Goal: Task Accomplishment & Management: Manage account settings

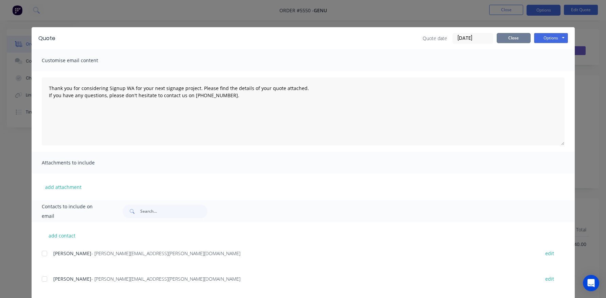
click at [508, 35] on button "Close" at bounding box center [513, 38] width 34 height 10
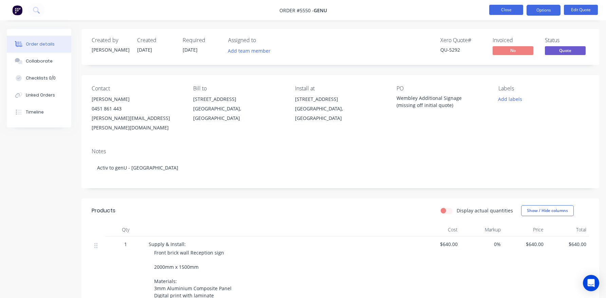
click at [498, 9] on button "Close" at bounding box center [506, 10] width 34 height 10
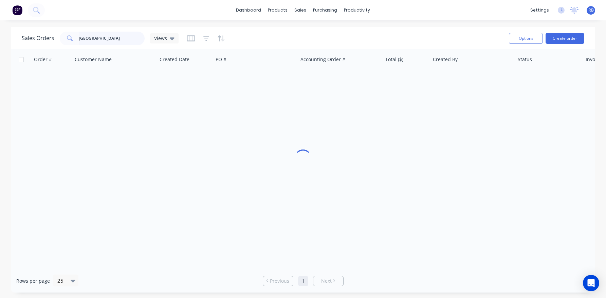
drag, startPoint x: 128, startPoint y: 36, endPoint x: 34, endPoint y: 36, distance: 94.0
click at [34, 36] on div "Sales Orders [GEOGRAPHIC_DATA] Views" at bounding box center [100, 39] width 157 height 14
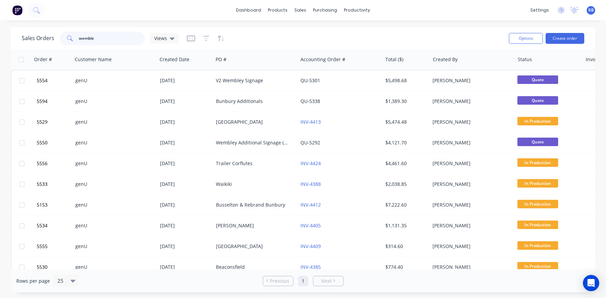
type input "[GEOGRAPHIC_DATA]"
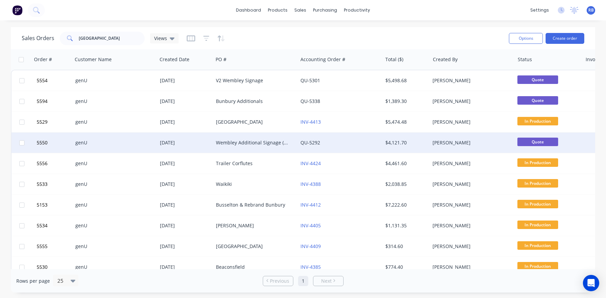
click at [255, 140] on div "Wembley Additional Signage (missing off initial quote)" at bounding box center [253, 142] width 75 height 7
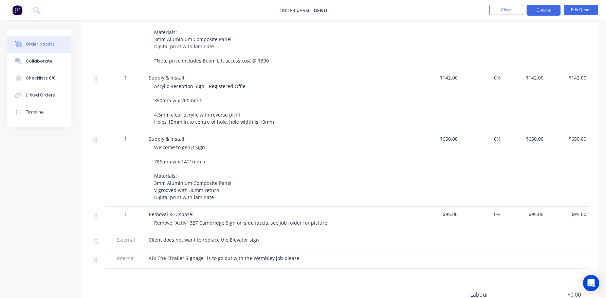
scroll to position [318, 0]
click at [580, 9] on button "Edit Quote" at bounding box center [581, 10] width 34 height 10
click at [580, 9] on div "Edit Quote ? Quote’s status will be changed to ‘Draft’. Edit Quote Don't edit" at bounding box center [303, 149] width 606 height 298
click at [578, 10] on button "Edit Quote" at bounding box center [581, 10] width 34 height 10
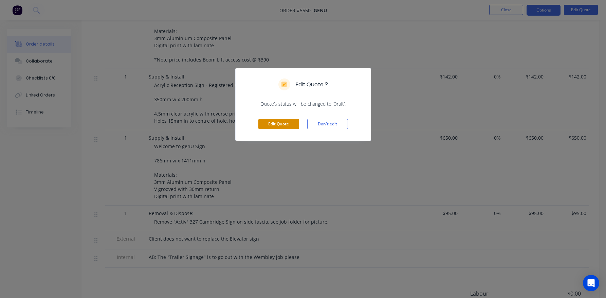
click at [276, 121] on button "Edit Quote" at bounding box center [278, 124] width 41 height 10
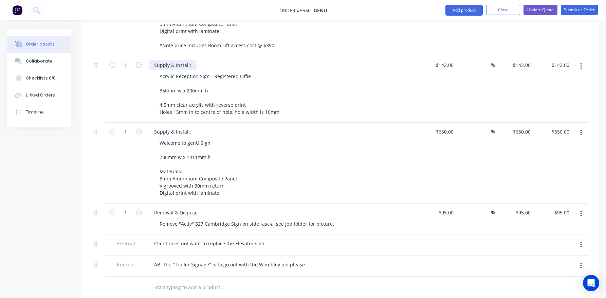
scroll to position [363, 0]
click at [580, 62] on icon "button" at bounding box center [581, 65] width 2 height 7
click at [545, 119] on div "Delete" at bounding box center [556, 124] width 52 height 10
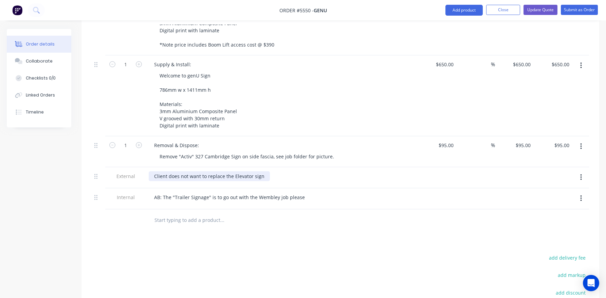
click at [261, 171] on div "Client does not want to replace the Elevator sign" at bounding box center [209, 176] width 121 height 10
click at [540, 11] on button "Update Quote" at bounding box center [540, 10] width 34 height 10
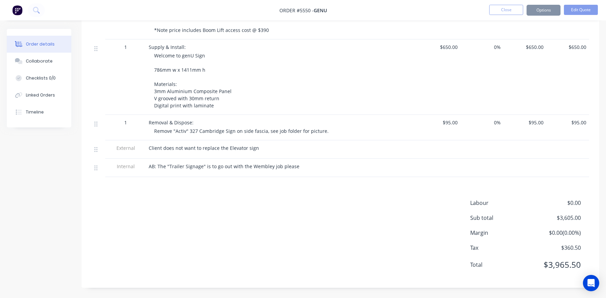
scroll to position [0, 0]
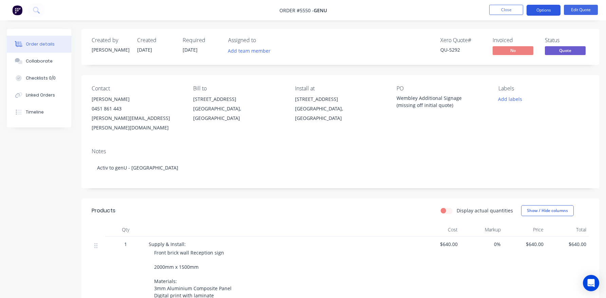
click at [542, 8] on button "Options" at bounding box center [543, 10] width 34 height 11
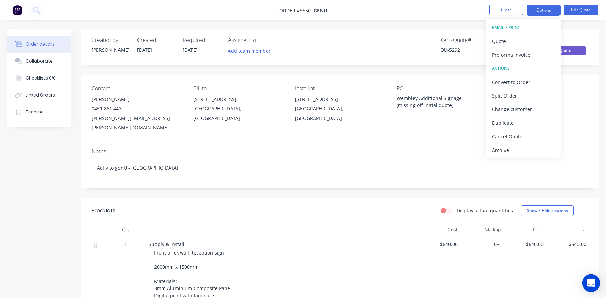
click at [593, 281] on icon "Open Intercom Messenger" at bounding box center [591, 282] width 8 height 9
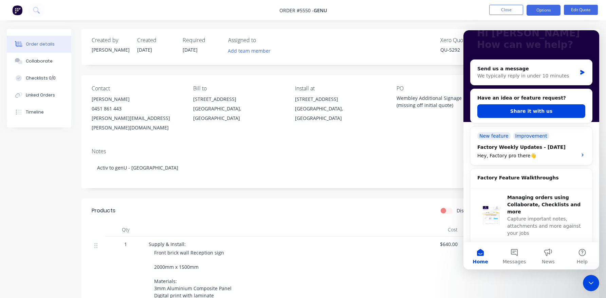
scroll to position [51, 0]
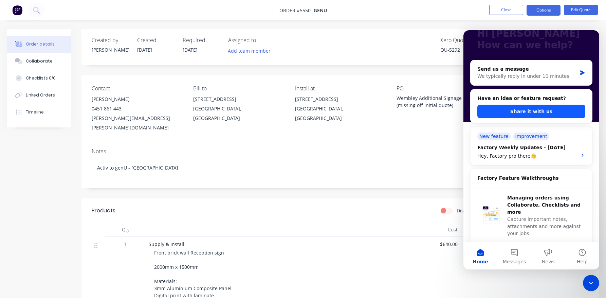
click at [513, 112] on button "Share it with us" at bounding box center [531, 111] width 108 height 14
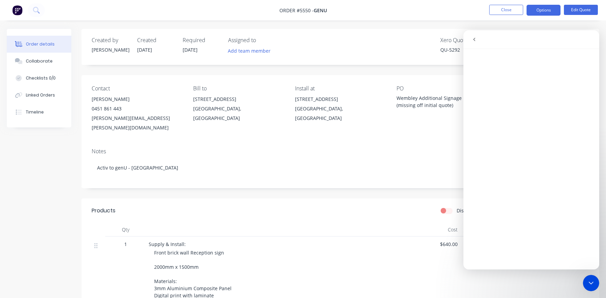
click at [474, 37] on icon "go back" at bounding box center [473, 39] width 5 height 5
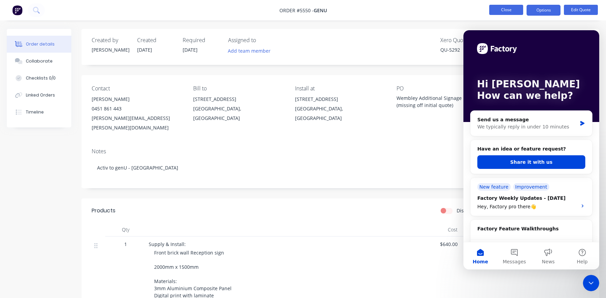
click at [507, 8] on button "Close" at bounding box center [506, 10] width 34 height 10
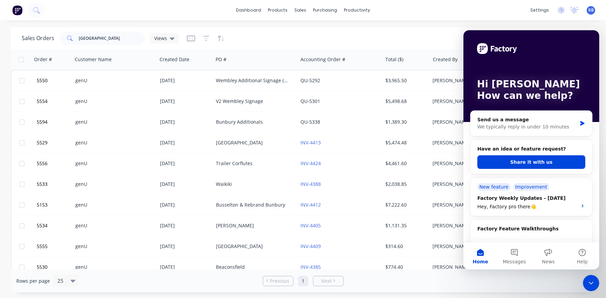
click at [591, 278] on div "Close Intercom Messenger" at bounding box center [591, 282] width 16 height 16
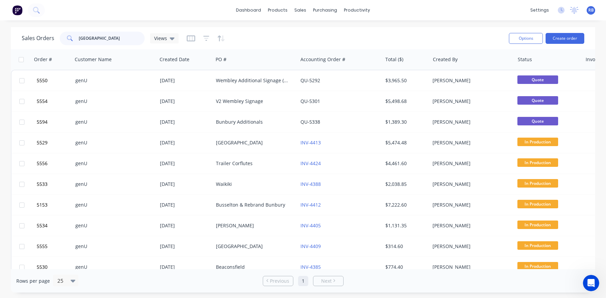
click at [111, 38] on input "[GEOGRAPHIC_DATA]" at bounding box center [112, 39] width 66 height 14
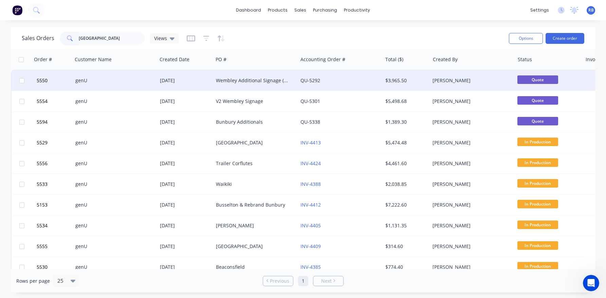
click at [232, 80] on div "Wembley Additional Signage (missing off initial quote)" at bounding box center [253, 80] width 75 height 7
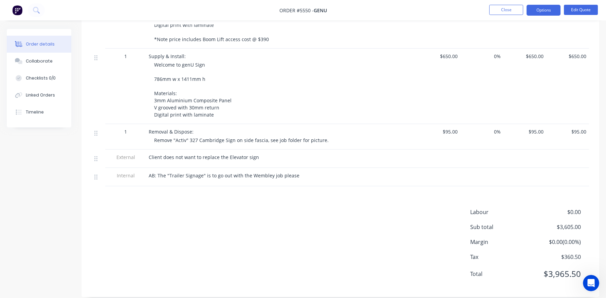
scroll to position [338, 0]
click at [582, 11] on button "Edit Quote" at bounding box center [581, 10] width 34 height 10
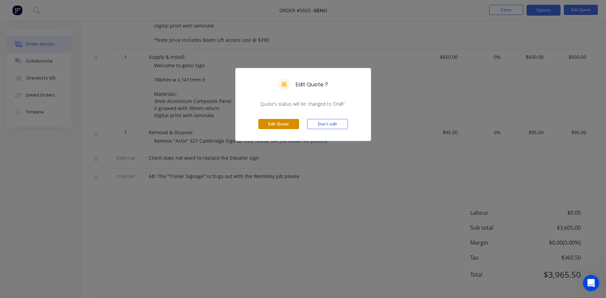
click at [269, 120] on button "Edit Quote" at bounding box center [278, 124] width 41 height 10
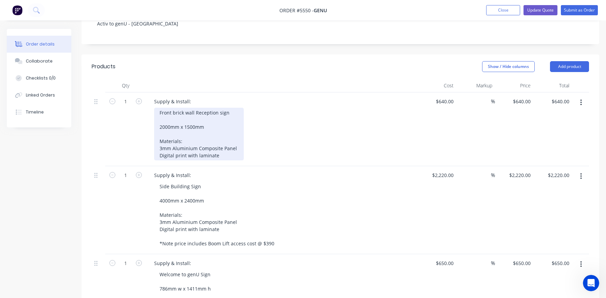
scroll to position [171, 0]
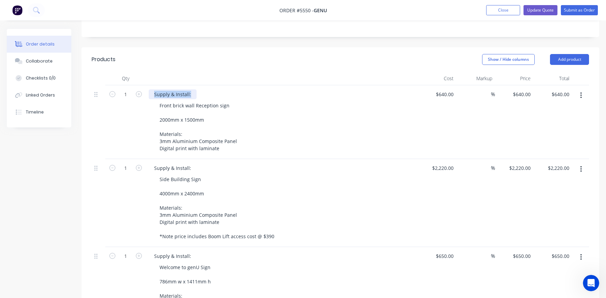
drag, startPoint x: 191, startPoint y: 66, endPoint x: 144, endPoint y: 66, distance: 47.5
click at [144, 85] on div "1 Supply & Install: Front brick wall Reception sign 2000mm x 1500mm Materials: …" at bounding box center [340, 122] width 497 height 74
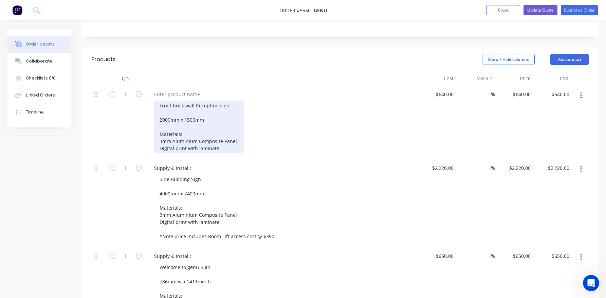
click at [220, 120] on div "Front brick wall Reception sign 2000mm x 1500mm Materials: 3mm Aluminium Compos…" at bounding box center [199, 126] width 90 height 53
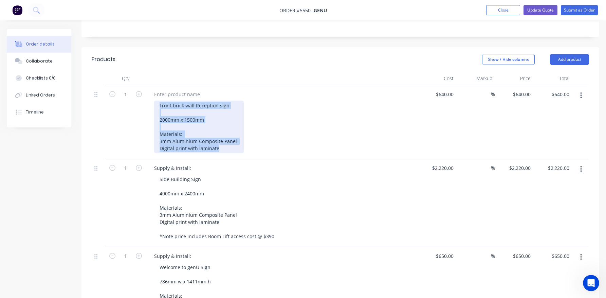
drag, startPoint x: 193, startPoint y: 119, endPoint x: 160, endPoint y: 74, distance: 55.6
click at [160, 100] on div "Front brick wall Reception sign 2000mm x 1500mm Materials: 3mm Aluminium Compos…" at bounding box center [199, 126] width 90 height 53
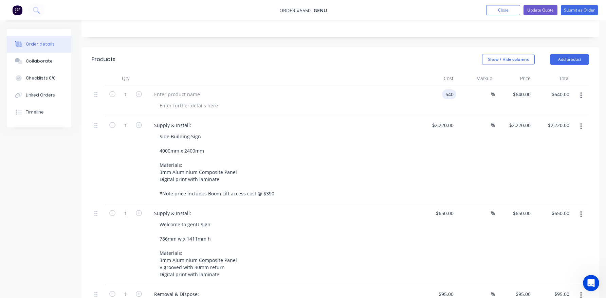
type input "640"
click at [447, 89] on input "640" at bounding box center [450, 94] width 12 height 10
type input "$0.00"
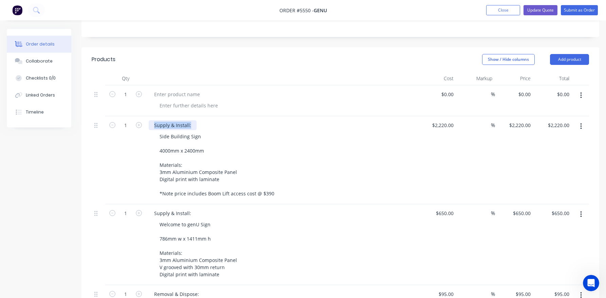
drag, startPoint x: 192, startPoint y: 98, endPoint x: 153, endPoint y: 98, distance: 39.0
click at [153, 120] on div "Supply & Install:" at bounding box center [173, 125] width 48 height 10
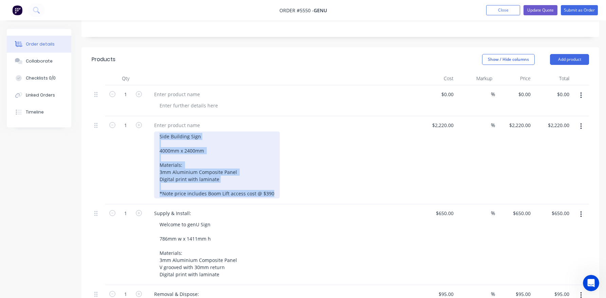
drag, startPoint x: 263, startPoint y: 166, endPoint x: 158, endPoint y: 104, distance: 121.4
click at [159, 131] on div "Side Building Sign 4000mm x 2400mm Materials: 3mm Aluminium Composite Panel Dig…" at bounding box center [217, 164] width 126 height 67
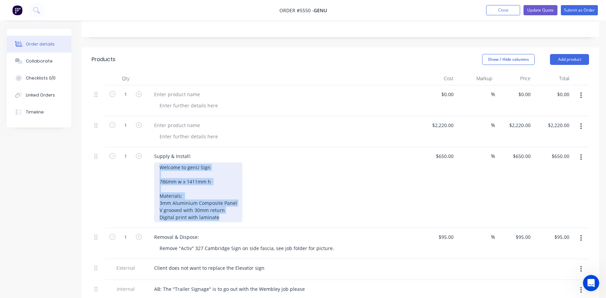
drag, startPoint x: 223, startPoint y: 189, endPoint x: 143, endPoint y: 134, distance: 97.2
click at [143, 147] on div "1 Supply & Install: Welcome to genU Sign 786mm w x 1411mm h Materials: 3mm Alum…" at bounding box center [340, 187] width 497 height 81
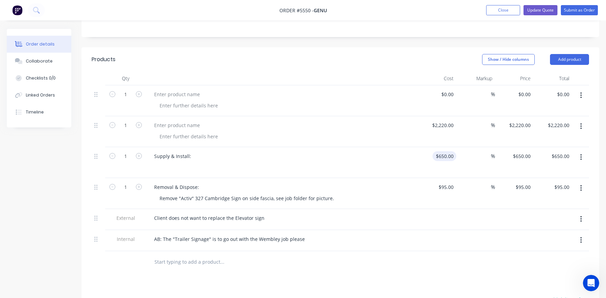
type input "650"
click at [443, 151] on div "650 $650.00" at bounding box center [444, 156] width 24 height 10
type input "2220"
type input "$0.00"
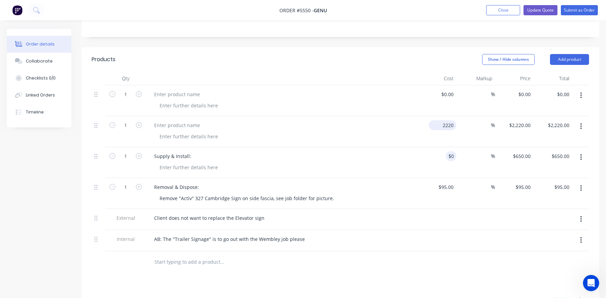
type input "$0.00"
click at [442, 120] on input "2220" at bounding box center [443, 125] width 25 height 10
type input "$0.00"
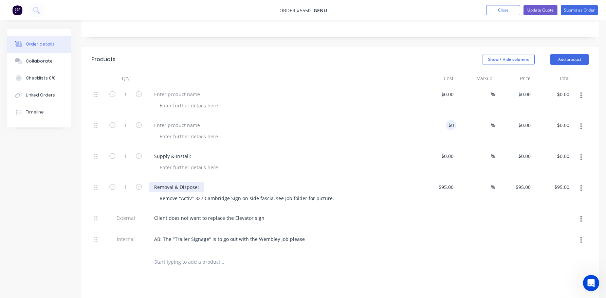
click at [171, 182] on div "Removal & Dispose:" at bounding box center [177, 187] width 56 height 10
drag, startPoint x: 154, startPoint y: 157, endPoint x: 215, endPoint y: 156, distance: 61.1
click at [214, 182] on div "Removal & Dispose:" at bounding box center [282, 187] width 266 height 10
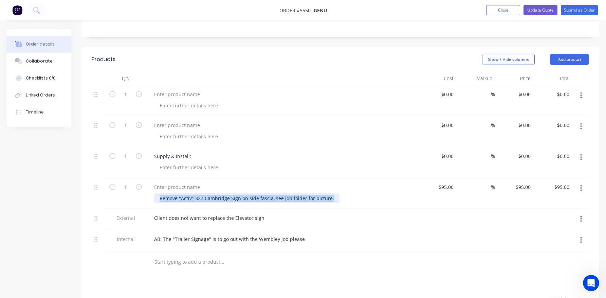
drag, startPoint x: 330, startPoint y: 169, endPoint x: 141, endPoint y: 169, distance: 189.0
click at [141, 178] on div "1 Remove "Activ" 327 Cambridge Sign on side fascia, see job folder for picture.…" at bounding box center [340, 193] width 497 height 31
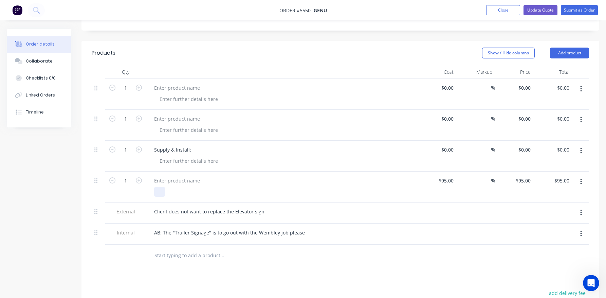
scroll to position [179, 0]
drag, startPoint x: 262, startPoint y: 181, endPoint x: 123, endPoint y: 184, distance: 138.4
click at [123, 201] on div "External Client does not want to replace the Elevator sign" at bounding box center [340, 211] width 497 height 21
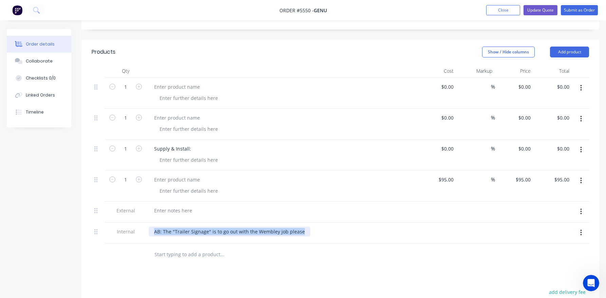
drag, startPoint x: 300, startPoint y: 203, endPoint x: 127, endPoint y: 202, distance: 173.0
click at [127, 222] on div "Internal AB: The "Trailer Signage" is to go out with the Wembley job please" at bounding box center [340, 232] width 497 height 21
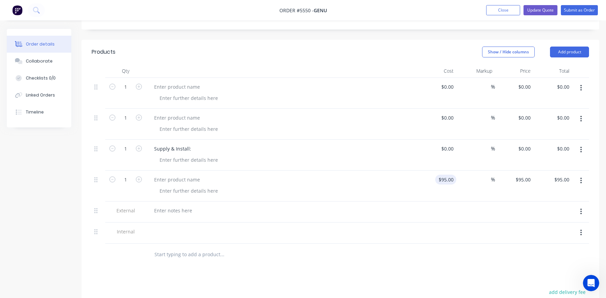
type input "95"
click at [449, 174] on input "95" at bounding box center [447, 179] width 18 height 10
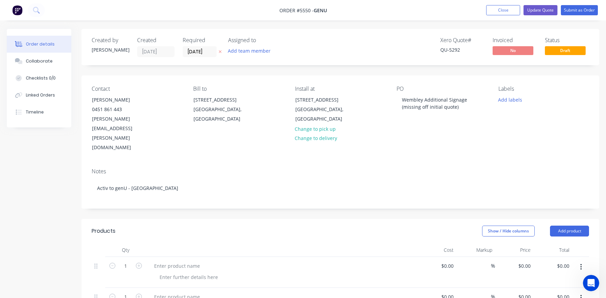
scroll to position [0, 0]
type input "$0.00"
click at [429, 106] on div "Wembley Additional Signage (missing off initial quote)" at bounding box center [438, 103] width 85 height 17
type input "$0.00"
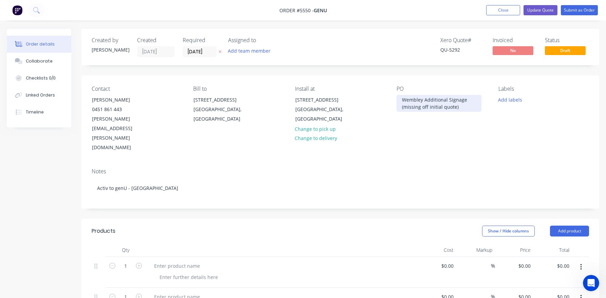
click at [458, 105] on div "Wembley Additional Signage (missing off initial quote)" at bounding box center [438, 103] width 85 height 17
click at [506, 8] on button "Close" at bounding box center [503, 10] width 34 height 10
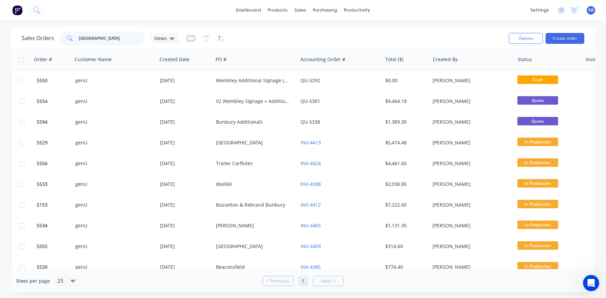
click at [99, 38] on input "[GEOGRAPHIC_DATA]" at bounding box center [112, 39] width 66 height 14
drag, startPoint x: 129, startPoint y: 38, endPoint x: 25, endPoint y: 36, distance: 103.8
click at [25, 36] on div "Sales Orders [GEOGRAPHIC_DATA] Views" at bounding box center [100, 39] width 157 height 14
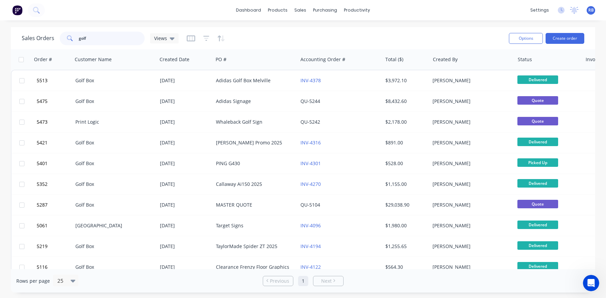
drag, startPoint x: 99, startPoint y: 38, endPoint x: 30, endPoint y: 38, distance: 68.9
click at [30, 38] on div "Sales Orders golf Views" at bounding box center [100, 39] width 157 height 14
type input "alexander"
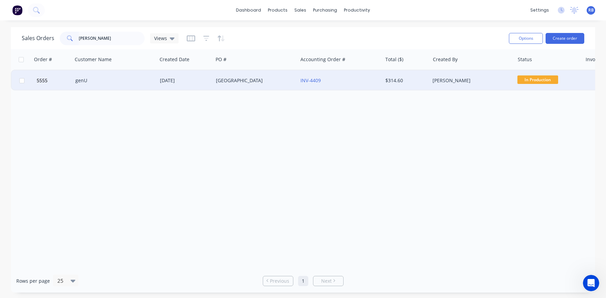
click at [103, 85] on div "genU" at bounding box center [115, 80] width 84 height 20
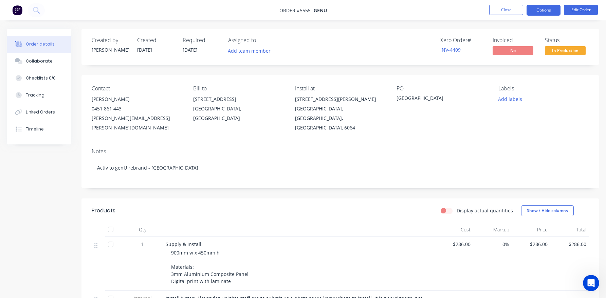
click at [542, 8] on button "Options" at bounding box center [543, 10] width 34 height 11
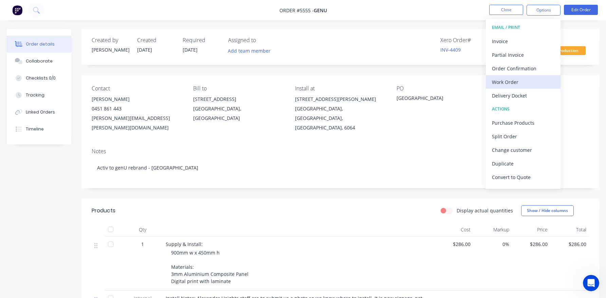
click at [503, 80] on div "Work Order" at bounding box center [523, 82] width 62 height 10
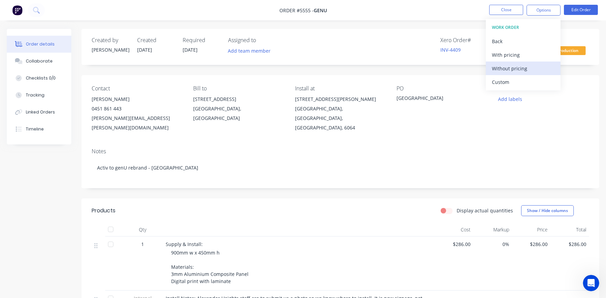
click at [508, 66] on div "Without pricing" at bounding box center [523, 68] width 62 height 10
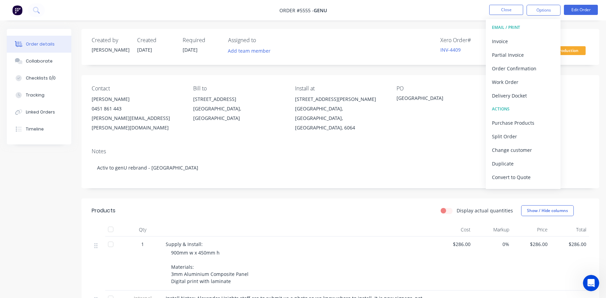
click at [586, 75] on div "Contact Erin McKenna 0451 861 443 erin.mckenna@genu.org.au Bill to 327 Cambridg…" at bounding box center [339, 109] width 517 height 68
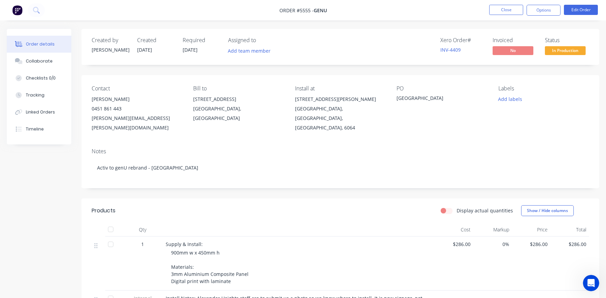
click at [568, 50] on span "In Production" at bounding box center [565, 50] width 41 height 8
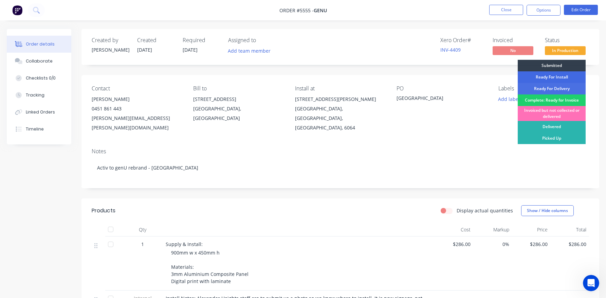
click at [548, 77] on div "Ready For Install" at bounding box center [551, 77] width 68 height 12
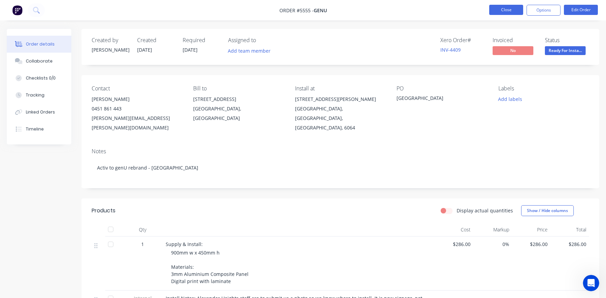
click at [498, 10] on button "Close" at bounding box center [506, 10] width 34 height 10
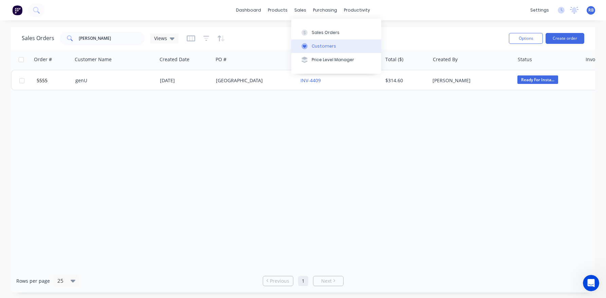
click at [313, 43] on div "Customers" at bounding box center [323, 46] width 24 height 6
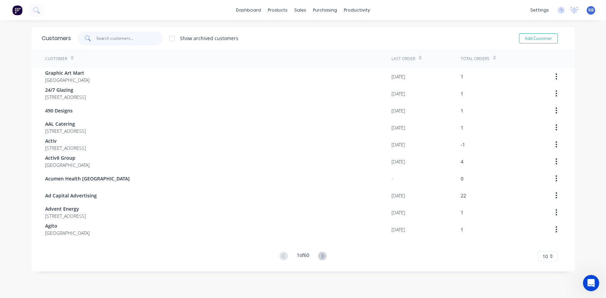
click at [111, 42] on input "text" at bounding box center [129, 39] width 66 height 14
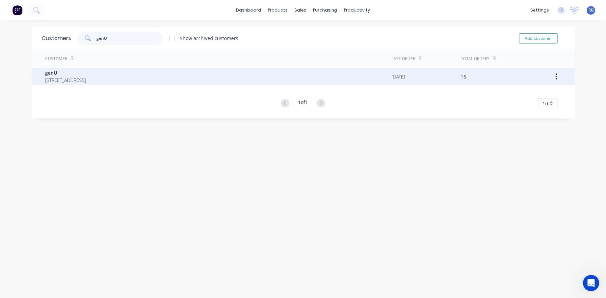
type input "genU"
click at [78, 75] on span "genU" at bounding box center [65, 72] width 41 height 7
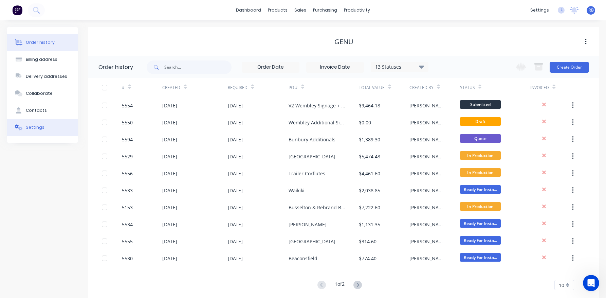
click at [36, 129] on div "Settings" at bounding box center [35, 127] width 19 height 6
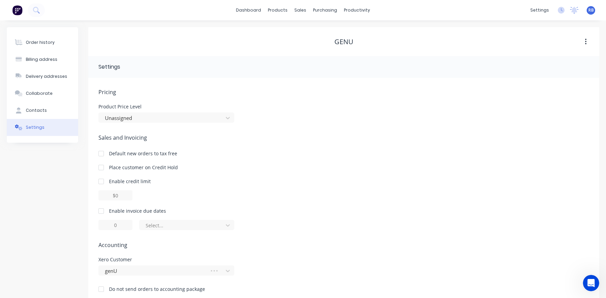
click at [101, 210] on div at bounding box center [101, 211] width 14 height 14
drag, startPoint x: 111, startPoint y: 224, endPoint x: 103, endPoint y: 224, distance: 8.1
click at [103, 224] on input "1" at bounding box center [115, 225] width 34 height 10
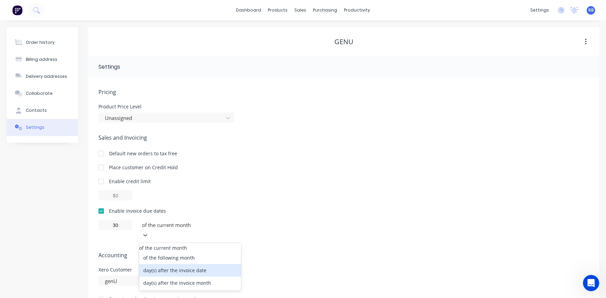
click at [184, 267] on div "day(s) after the invoice date" at bounding box center [190, 270] width 102 height 13
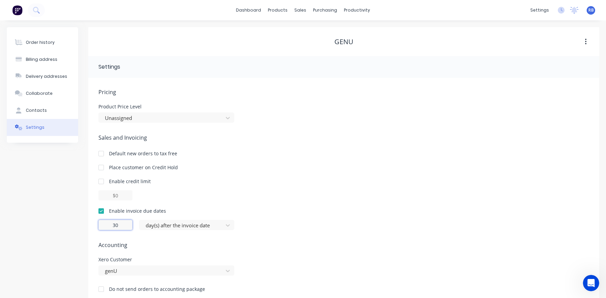
drag, startPoint x: 122, startPoint y: 226, endPoint x: 89, endPoint y: 226, distance: 33.2
click at [89, 226] on div "Pricing Product Price Level Unassigned Sales and Invoicing Default new orders t…" at bounding box center [343, 190] width 511 height 225
type input "14"
click at [38, 112] on div "Contacts" at bounding box center [36, 110] width 21 height 6
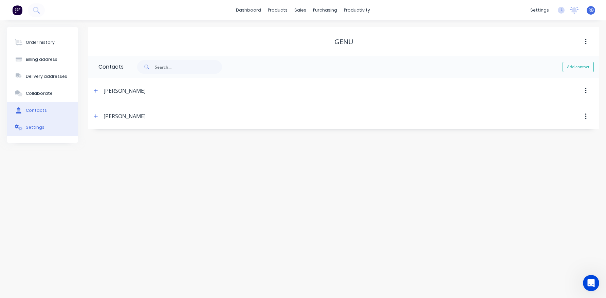
click at [33, 127] on div "Settings" at bounding box center [35, 127] width 19 height 6
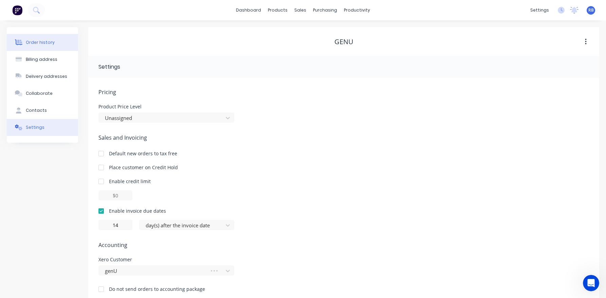
click at [33, 41] on div "Order history" at bounding box center [40, 42] width 29 height 6
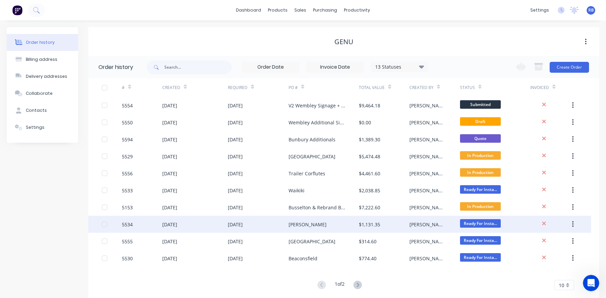
scroll to position [14, 0]
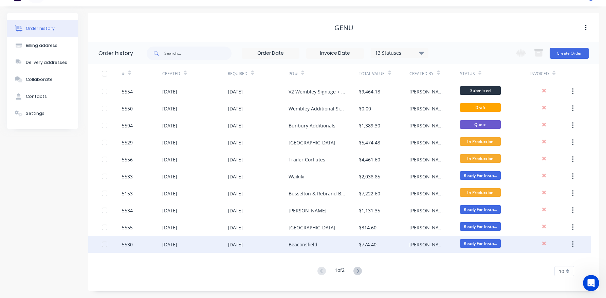
click at [295, 244] on div "Beaconsfield" at bounding box center [302, 244] width 29 height 7
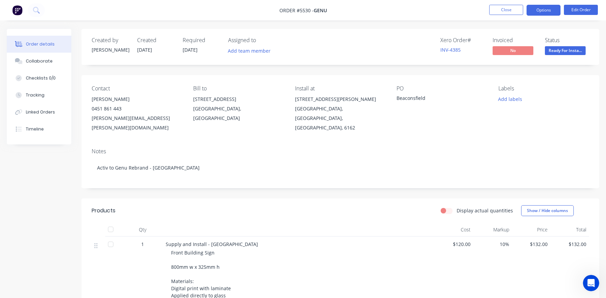
click at [542, 6] on button "Options" at bounding box center [543, 10] width 34 height 11
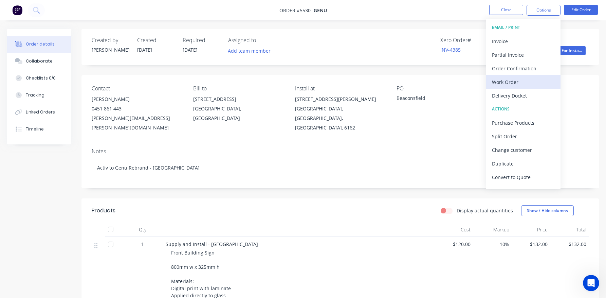
click at [513, 81] on div "Work Order" at bounding box center [523, 82] width 62 height 10
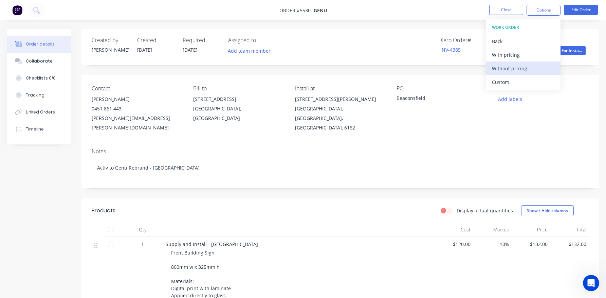
click at [501, 66] on div "Without pricing" at bounding box center [523, 68] width 62 height 10
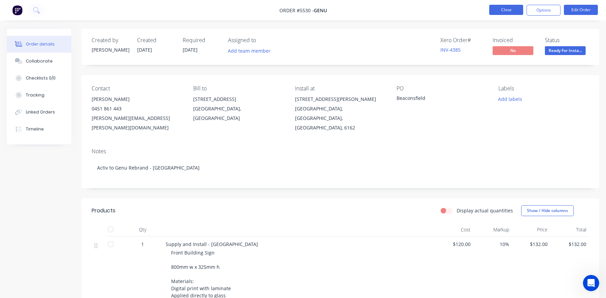
click at [503, 14] on button "Close" at bounding box center [506, 10] width 34 height 10
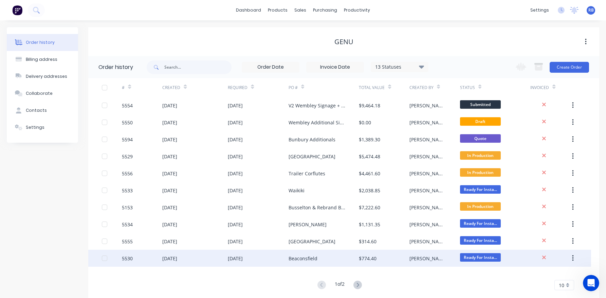
click at [308, 257] on div "Beaconsfield" at bounding box center [302, 257] width 29 height 7
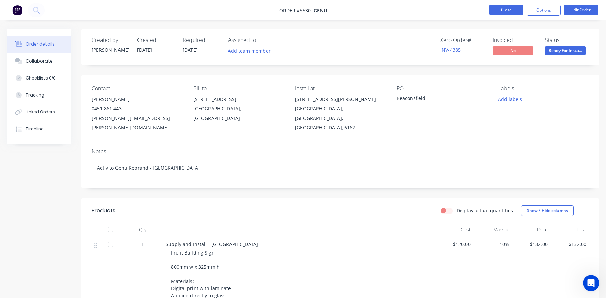
click at [504, 12] on button "Close" at bounding box center [506, 10] width 34 height 10
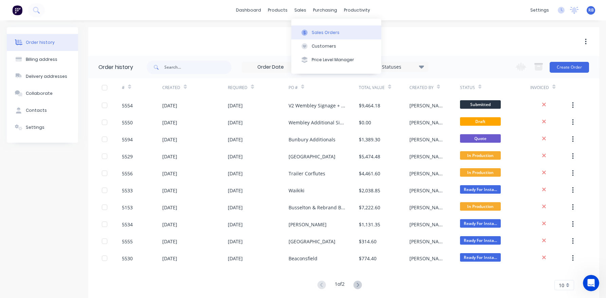
click at [326, 37] on button "Sales Orders" at bounding box center [336, 32] width 90 height 14
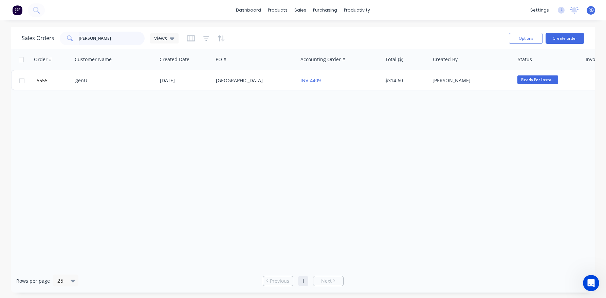
drag, startPoint x: 51, startPoint y: 35, endPoint x: 34, endPoint y: 35, distance: 17.3
click at [34, 35] on div "Sales Orders alexander Views" at bounding box center [100, 39] width 157 height 14
type input "churchlands"
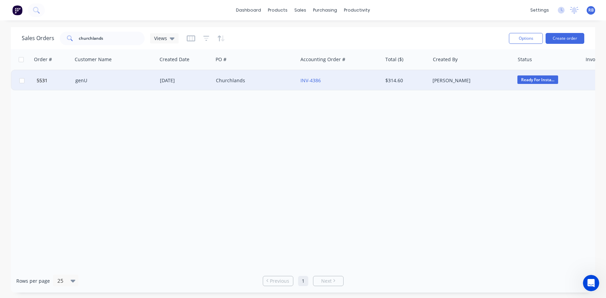
click at [125, 83] on div "genU" at bounding box center [112, 80] width 75 height 7
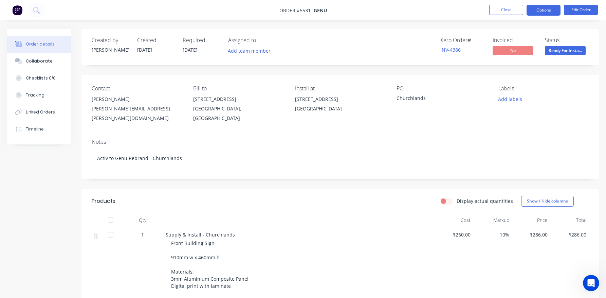
click at [541, 15] on button "Options" at bounding box center [543, 10] width 34 height 11
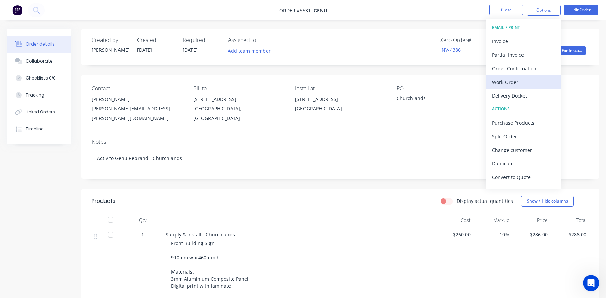
click at [501, 82] on div "Work Order" at bounding box center [523, 82] width 62 height 10
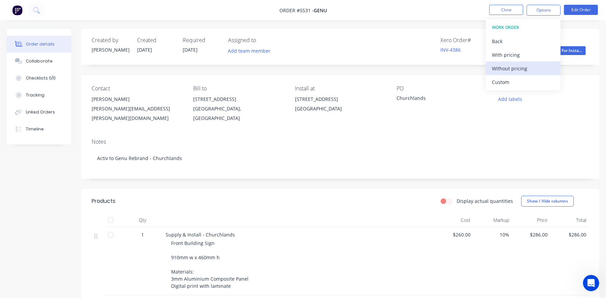
click at [506, 66] on div "Without pricing" at bounding box center [523, 68] width 62 height 10
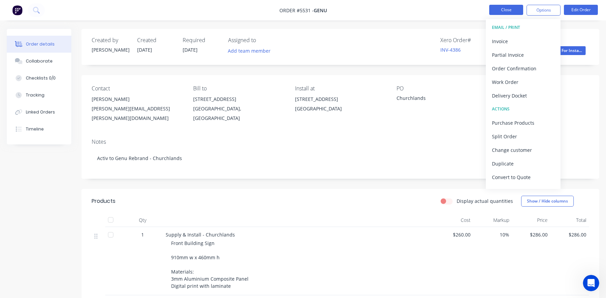
click at [497, 13] on button "Close" at bounding box center [506, 10] width 34 height 10
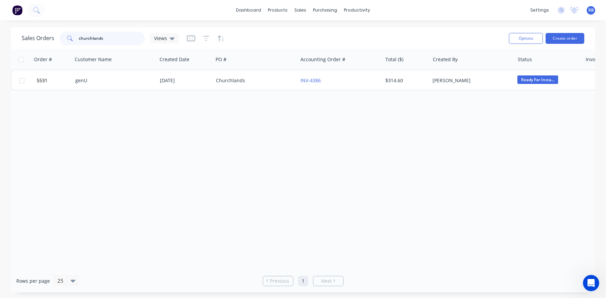
drag, startPoint x: 116, startPoint y: 38, endPoint x: 47, endPoint y: 38, distance: 68.2
click at [47, 38] on div "Sales Orders churchlands Views" at bounding box center [100, 39] width 157 height 14
type input "waikiki"
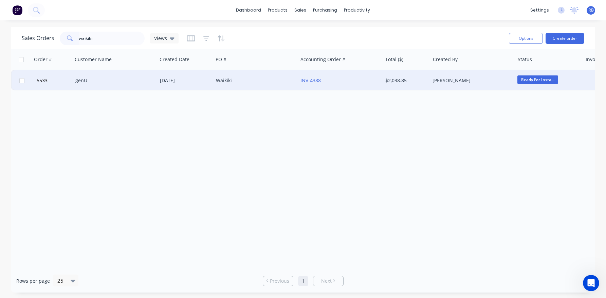
click at [119, 82] on div "genU" at bounding box center [112, 80] width 75 height 7
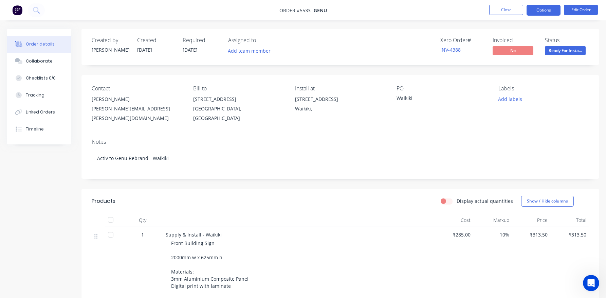
click at [540, 11] on button "Options" at bounding box center [543, 10] width 34 height 11
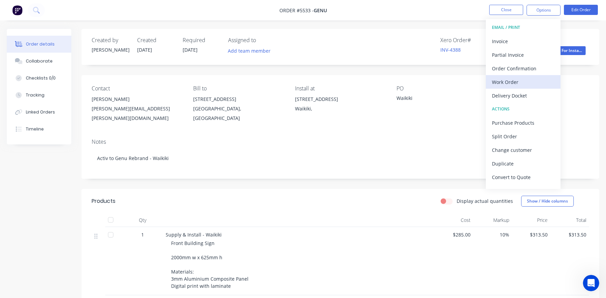
click at [509, 80] on div "Work Order" at bounding box center [523, 82] width 62 height 10
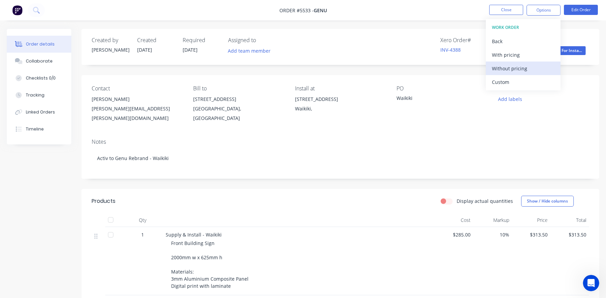
click at [509, 69] on div "Without pricing" at bounding box center [523, 68] width 62 height 10
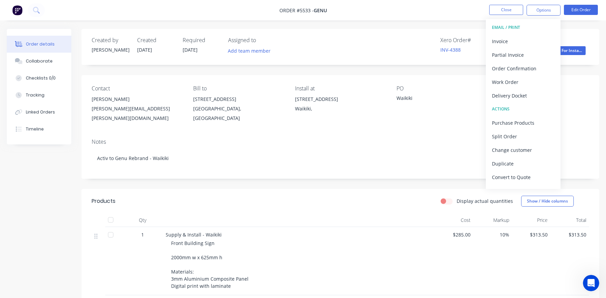
click at [449, 18] on nav "Order #5533 - genU Close Options EMAIL / PRINT Invoice Partial Invoice Order Co…" at bounding box center [303, 10] width 606 height 20
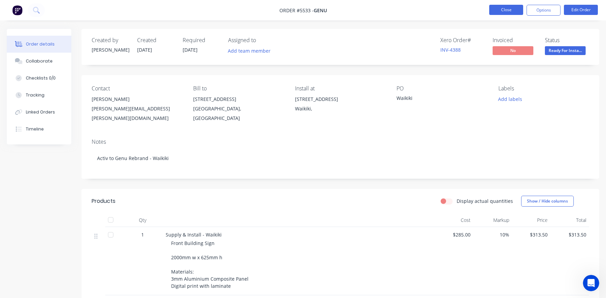
click at [500, 11] on button "Close" at bounding box center [506, 10] width 34 height 10
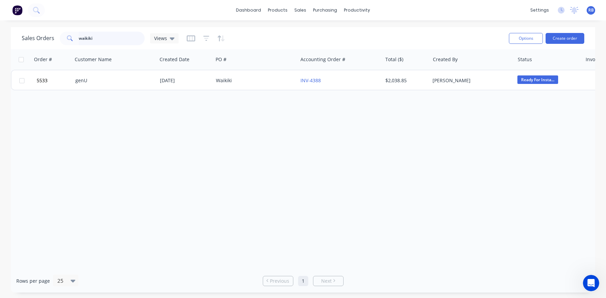
drag, startPoint x: 103, startPoint y: 39, endPoint x: 56, endPoint y: 39, distance: 47.8
click at [56, 39] on div "Sales Orders waikiki Views" at bounding box center [100, 39] width 157 height 14
type input "ashby"
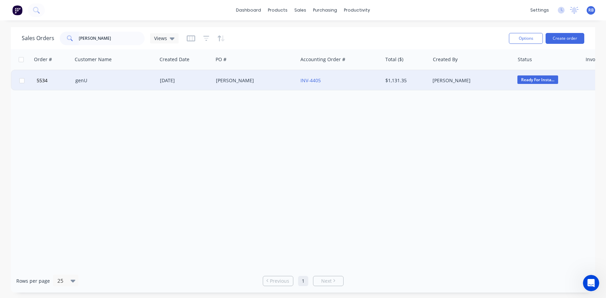
click at [345, 81] on div "INV-4405" at bounding box center [337, 80] width 75 height 7
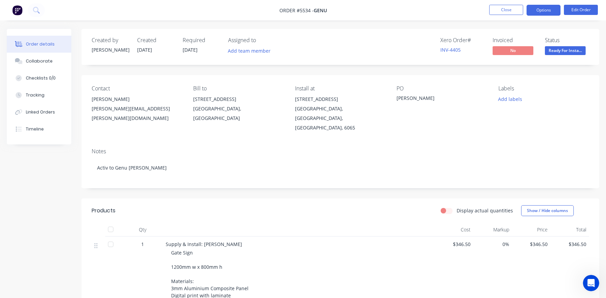
click at [541, 10] on button "Options" at bounding box center [543, 10] width 34 height 11
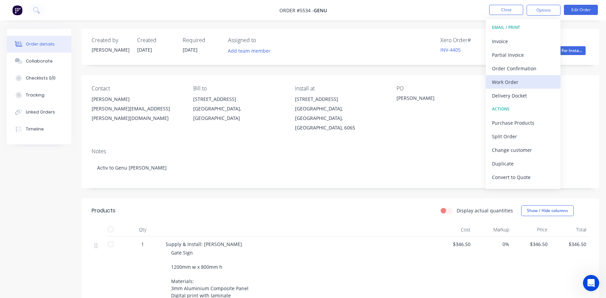
click at [511, 85] on div "Work Order" at bounding box center [523, 82] width 62 height 10
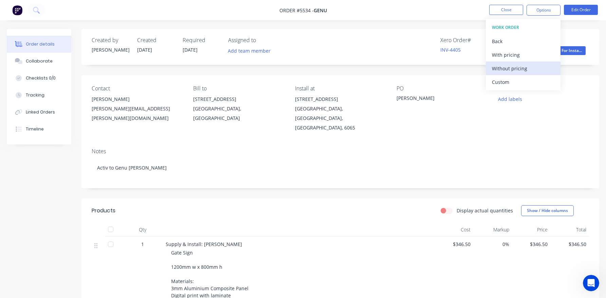
click at [513, 67] on div "Without pricing" at bounding box center [523, 68] width 62 height 10
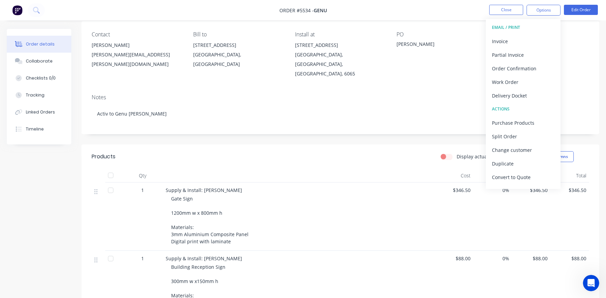
scroll to position [54, 0]
click at [339, 144] on header "Products Display actual quantities Show / Hide columns" at bounding box center [339, 156] width 517 height 24
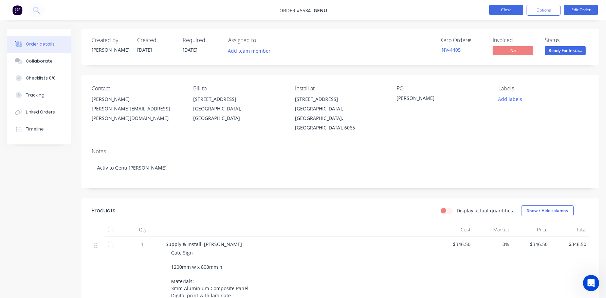
scroll to position [0, 0]
click at [496, 8] on button "Close" at bounding box center [506, 10] width 34 height 10
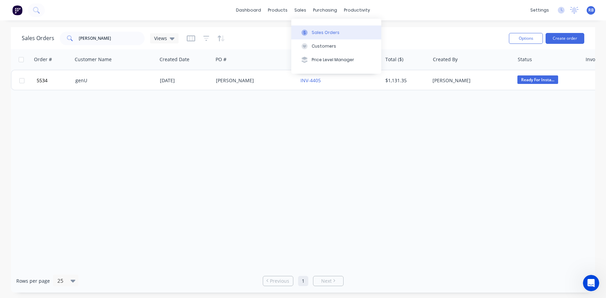
click at [322, 35] on div "Sales Orders" at bounding box center [325, 33] width 28 height 6
drag, startPoint x: 94, startPoint y: 39, endPoint x: 65, endPoint y: 39, distance: 28.2
click at [66, 39] on div "ashby" at bounding box center [102, 39] width 85 height 14
type input "east vic"
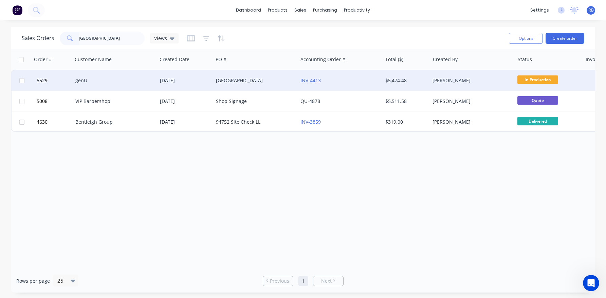
click at [102, 84] on div "genU" at bounding box center [115, 80] width 84 height 20
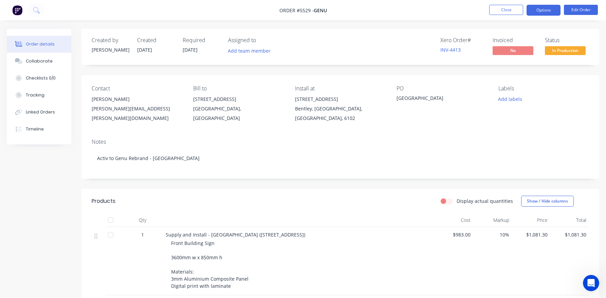
click at [538, 9] on button "Options" at bounding box center [543, 10] width 34 height 11
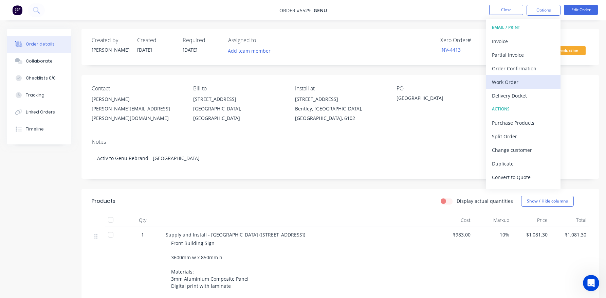
click at [504, 81] on div "Work Order" at bounding box center [523, 82] width 62 height 10
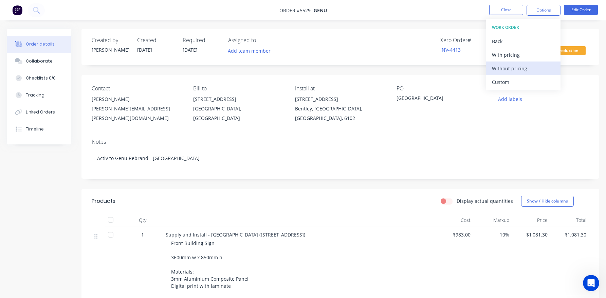
click at [502, 69] on div "Without pricing" at bounding box center [523, 68] width 62 height 10
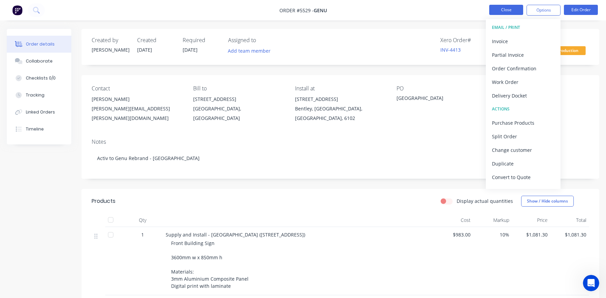
click at [501, 10] on button "Close" at bounding box center [506, 10] width 34 height 10
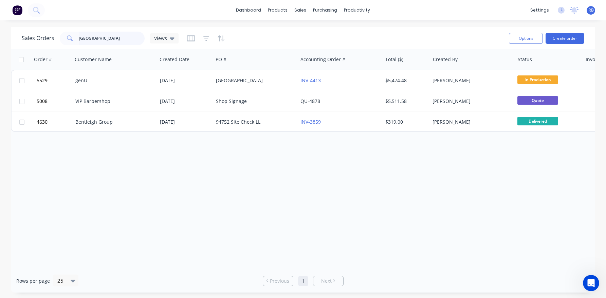
drag, startPoint x: 101, startPoint y: 39, endPoint x: 42, endPoint y: 39, distance: 59.7
click at [42, 39] on div "Sales Orders east vic Views" at bounding box center [100, 39] width 157 height 14
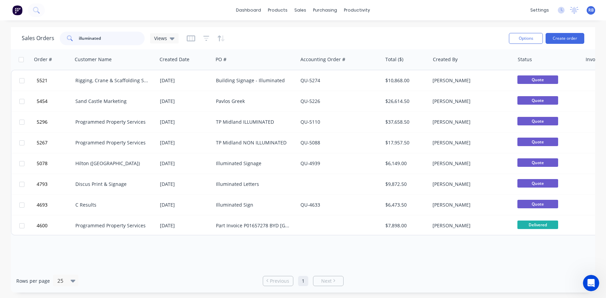
drag, startPoint x: 100, startPoint y: 39, endPoint x: 30, endPoint y: 32, distance: 70.6
click at [30, 32] on div "Sales Orders illuminated Views" at bounding box center [100, 39] width 157 height 14
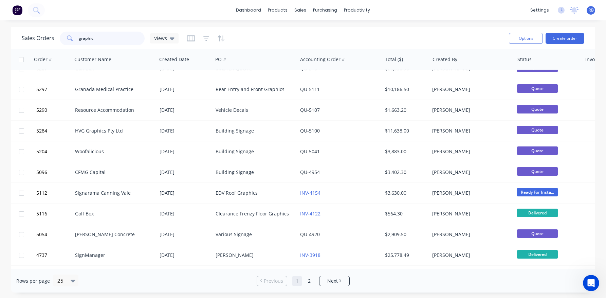
scroll to position [282, 0]
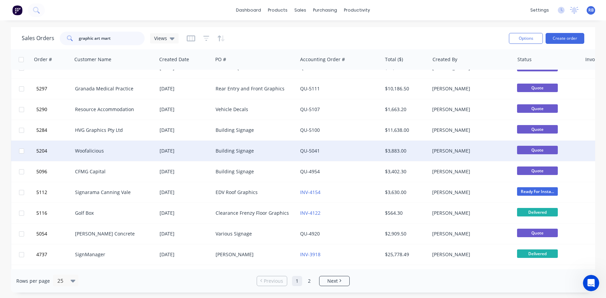
type input "graphic art mart"
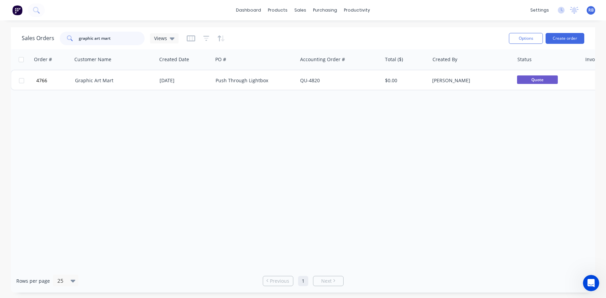
scroll to position [0, 0]
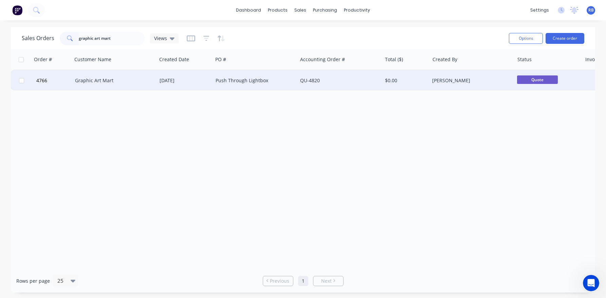
click at [124, 83] on div "Graphic Art Mart" at bounding box center [112, 80] width 75 height 7
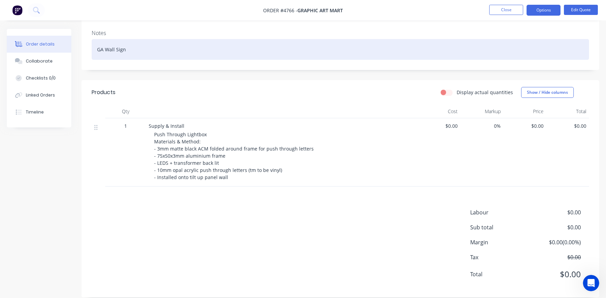
scroll to position [118, 0]
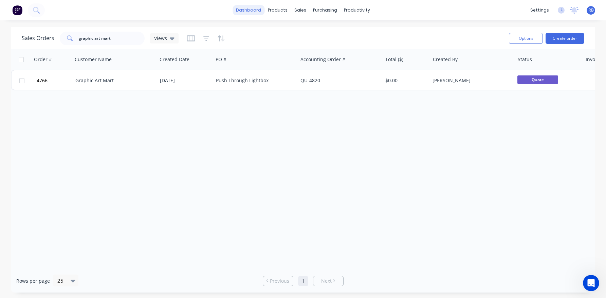
click at [257, 9] on link "dashboard" at bounding box center [248, 10] width 32 height 10
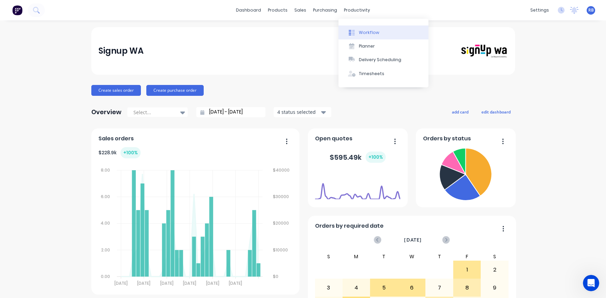
click at [368, 35] on div "Workflow" at bounding box center [369, 33] width 20 height 6
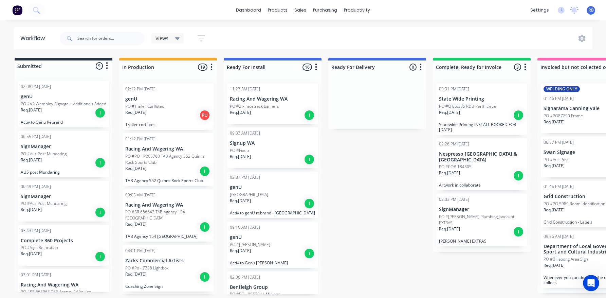
scroll to position [0, 12]
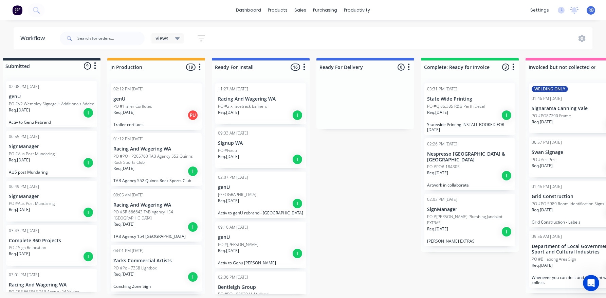
click at [443, 100] on p "State Wide Printing" at bounding box center [469, 99] width 85 height 6
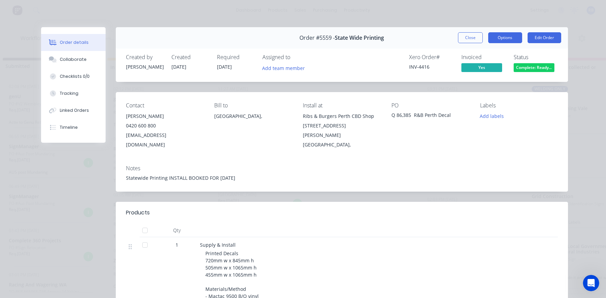
click at [494, 40] on button "Options" at bounding box center [505, 37] width 34 height 11
click at [472, 38] on button "Close" at bounding box center [470, 37] width 25 height 11
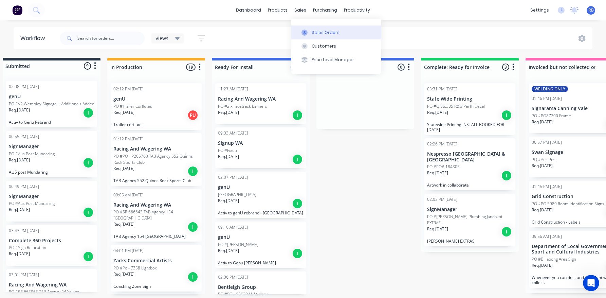
click at [324, 35] on div "Sales Orders" at bounding box center [325, 33] width 28 height 6
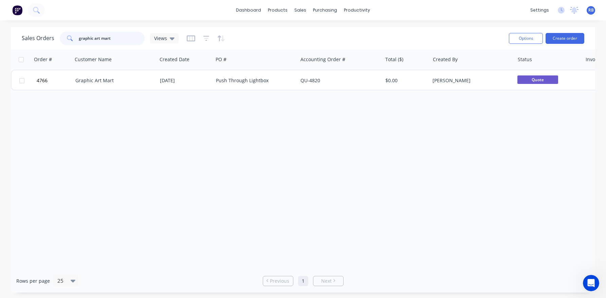
drag, startPoint x: 121, startPoint y: 39, endPoint x: 47, endPoint y: 37, distance: 74.0
click at [47, 37] on div "Sales Orders graphic art mart Views" at bounding box center [100, 39] width 157 height 14
type input "state wide"
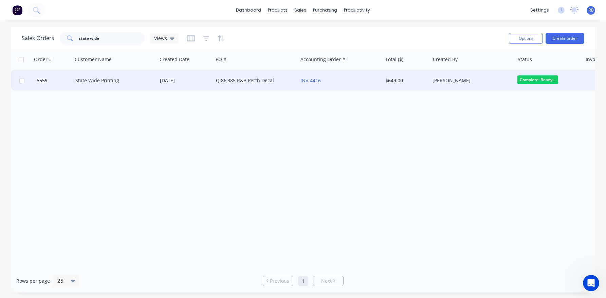
click at [343, 81] on div "INV-4416" at bounding box center [337, 80] width 75 height 7
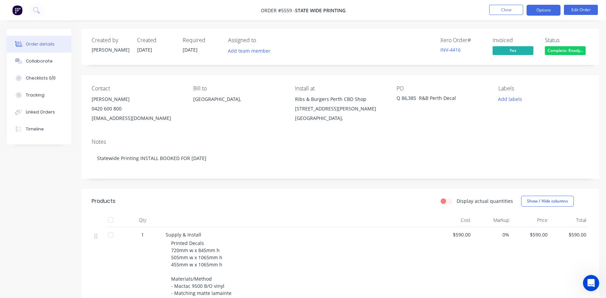
click at [539, 11] on button "Options" at bounding box center [543, 10] width 34 height 11
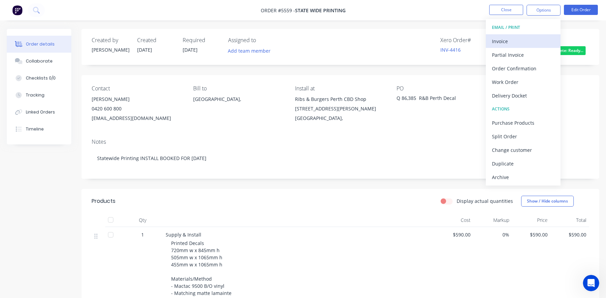
click at [514, 37] on div "Invoice" at bounding box center [523, 41] width 62 height 10
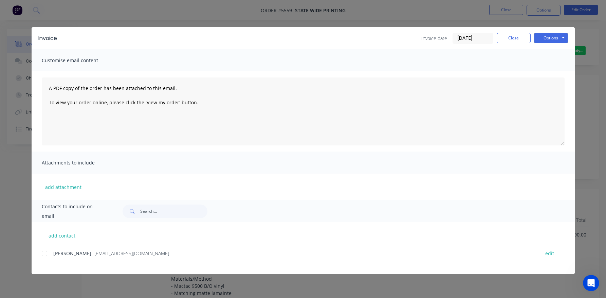
click at [471, 37] on input "01/08/25" at bounding box center [473, 38] width 40 height 10
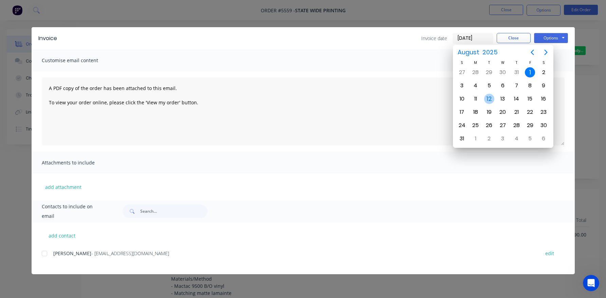
click at [490, 101] on div "12" at bounding box center [489, 99] width 10 height 10
type input "[DATE]"
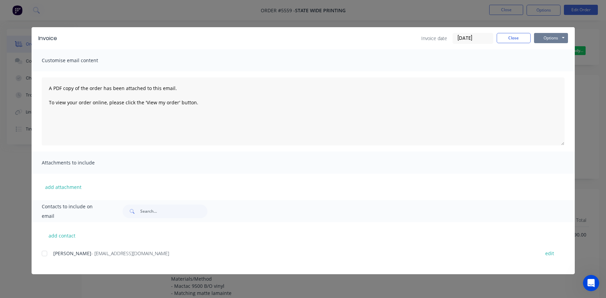
click at [546, 36] on button "Options" at bounding box center [551, 38] width 34 height 10
click at [45, 253] on div at bounding box center [45, 253] width 14 height 14
click at [546, 36] on button "Options" at bounding box center [551, 38] width 34 height 10
click at [548, 75] on button "Email" at bounding box center [555, 72] width 43 height 11
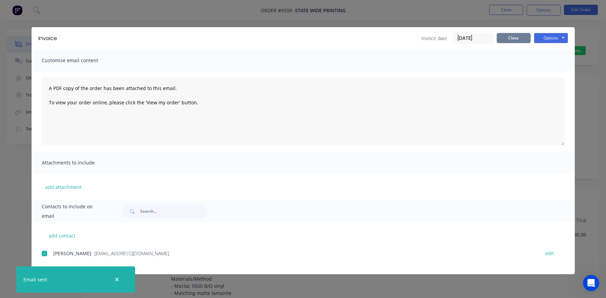
click at [514, 34] on button "Close" at bounding box center [513, 38] width 34 height 10
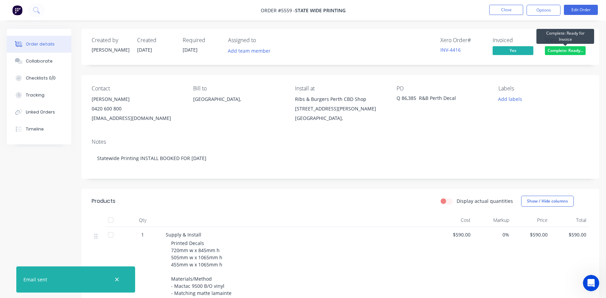
click at [555, 50] on span "Complete: Ready..." at bounding box center [565, 50] width 41 height 8
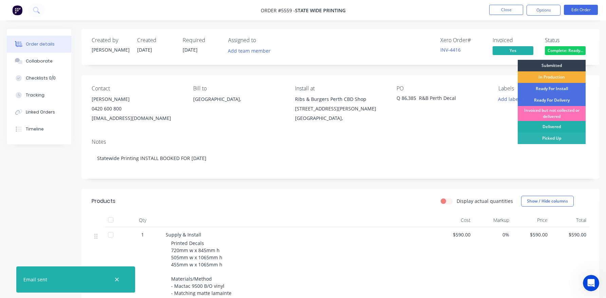
click at [546, 123] on div "Delivered" at bounding box center [551, 127] width 68 height 12
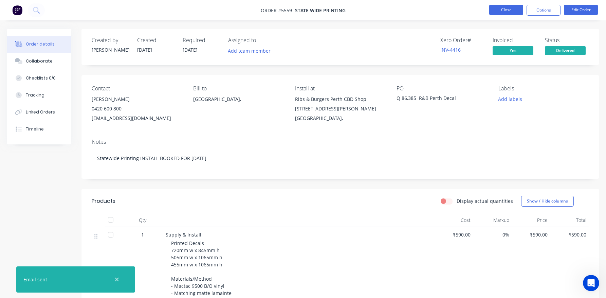
click at [505, 10] on button "Close" at bounding box center [506, 10] width 34 height 10
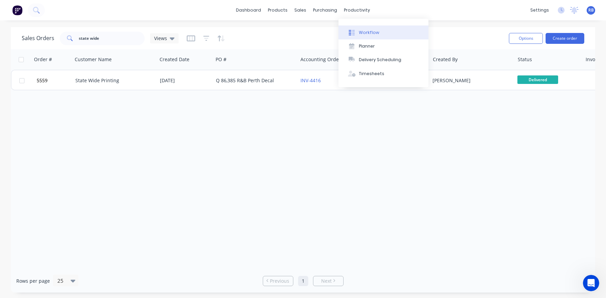
click at [364, 35] on div "Workflow" at bounding box center [369, 33] width 20 height 6
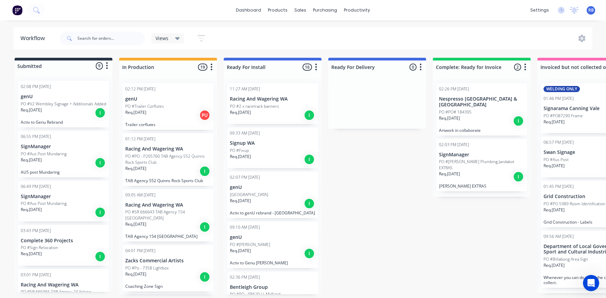
click at [272, 151] on div "PO #Fixup" at bounding box center [272, 150] width 85 height 6
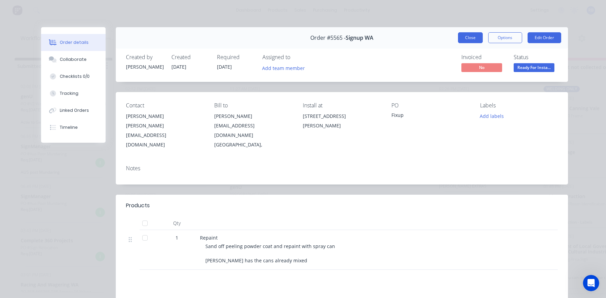
click at [474, 36] on button "Close" at bounding box center [470, 37] width 25 height 11
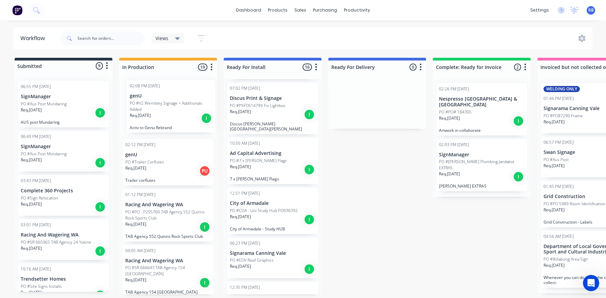
drag, startPoint x: 37, startPoint y: 102, endPoint x: 143, endPoint y: 102, distance: 106.2
click at [143, 102] on div "Submitted 9 Status colour #273444 hex #273444 Save Cancel Summaries Total order…" at bounding box center [413, 176] width 836 height 236
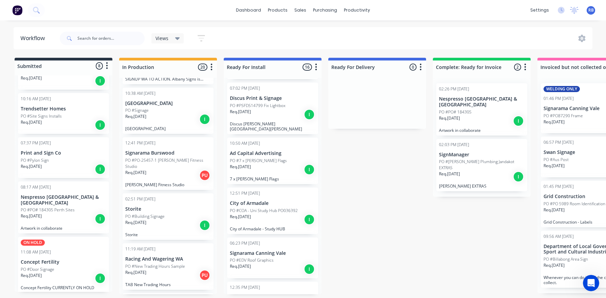
scroll to position [632, 0]
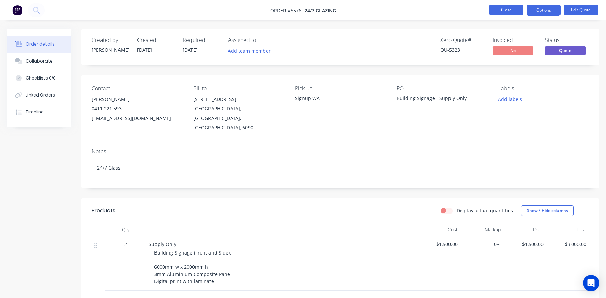
click at [507, 8] on button "Close" at bounding box center [506, 10] width 34 height 10
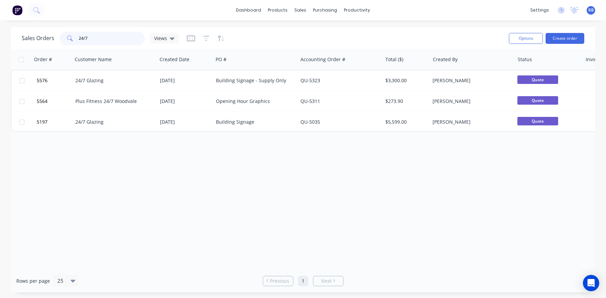
drag, startPoint x: 107, startPoint y: 39, endPoint x: 54, endPoint y: 39, distance: 52.2
click at [54, 39] on div "Sales Orders 24/7 Views" at bounding box center [100, 39] width 157 height 14
type input "[GEOGRAPHIC_DATA]"
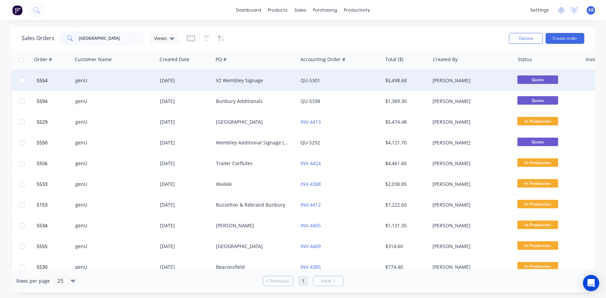
click at [218, 75] on div "V2 Wembley Signage" at bounding box center [255, 80] width 84 height 20
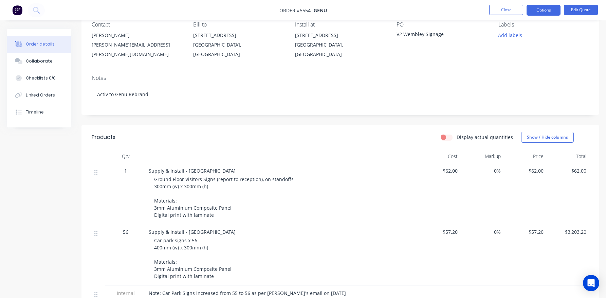
scroll to position [64, 0]
click at [584, 11] on button "Edit Quote" at bounding box center [581, 10] width 34 height 10
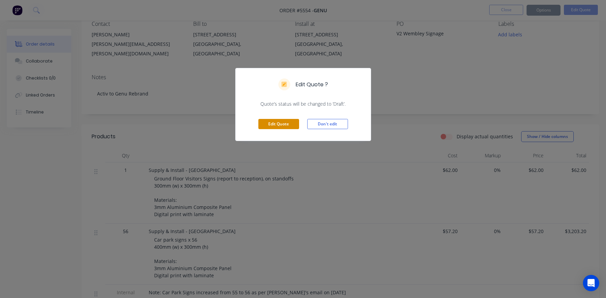
click at [282, 121] on button "Edit Quote" at bounding box center [278, 124] width 41 height 10
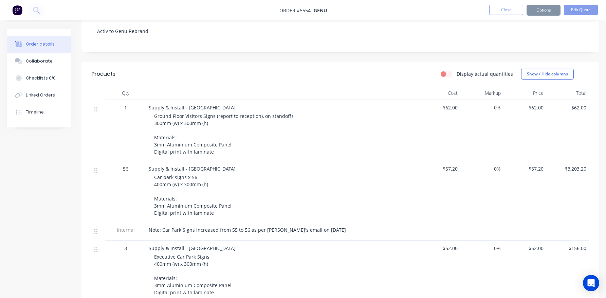
scroll to position [133, 0]
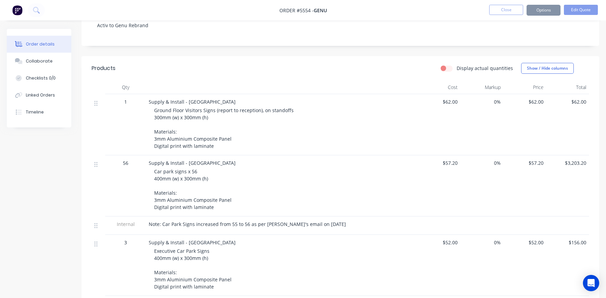
click at [161, 172] on span "Car park signs x 56 400mm (w) x 300mm (h) Materials: 3mm Aluminium Composite Pa…" at bounding box center [192, 189] width 77 height 42
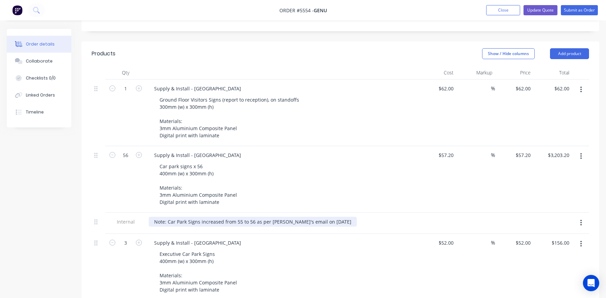
scroll to position [172, 0]
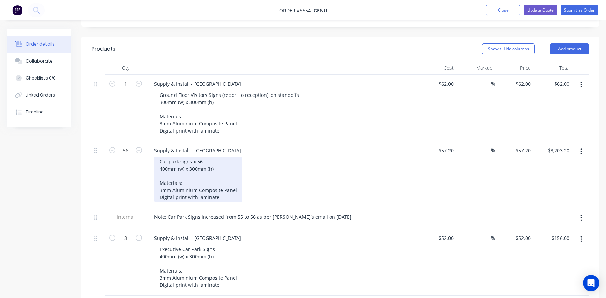
click at [161, 156] on div "Car park signs x 56 400mm (w) x 300mm (h) Materials: 3mm Aluminium Composite Pa…" at bounding box center [198, 178] width 88 height 45
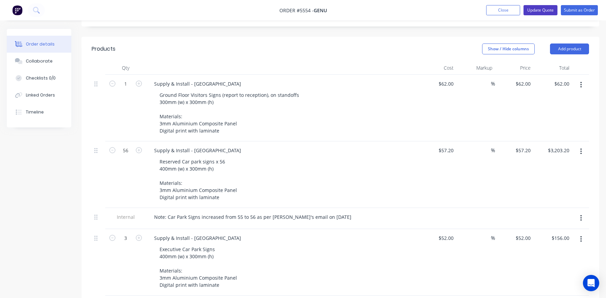
click at [540, 12] on button "Update Quote" at bounding box center [540, 10] width 34 height 10
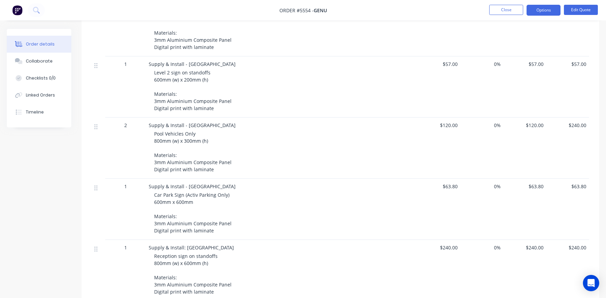
scroll to position [375, 0]
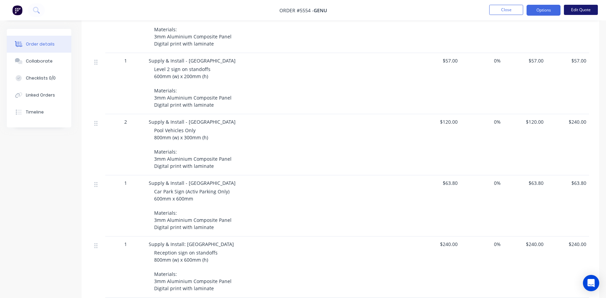
click at [581, 8] on button "Edit Quote" at bounding box center [581, 10] width 34 height 10
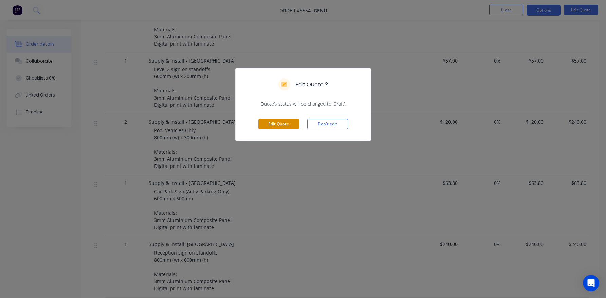
click at [275, 124] on button "Edit Quote" at bounding box center [278, 124] width 41 height 10
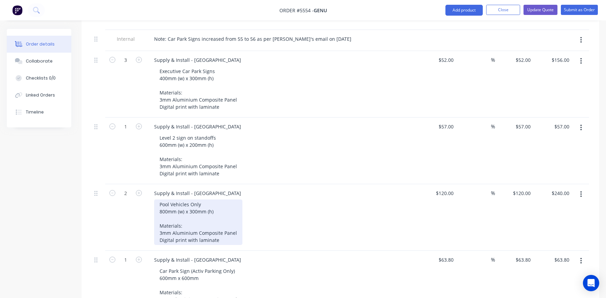
scroll to position [355, 0]
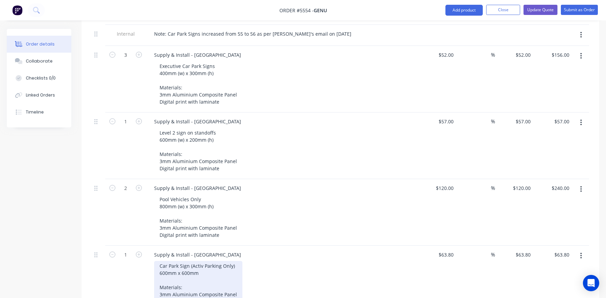
click at [234, 261] on div "Car Park Sign (Activ Parking Only) 600mm x 600mm Materials: 3mm Aluminium Compo…" at bounding box center [198, 283] width 88 height 45
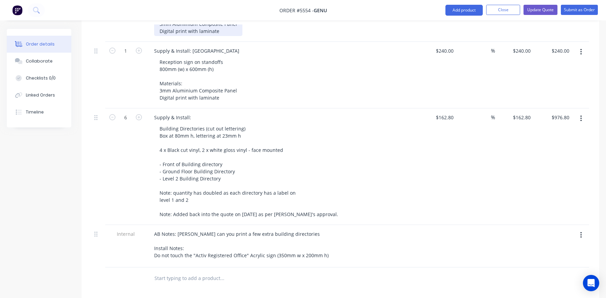
scroll to position [633, 0]
click at [544, 10] on button "Update Quote" at bounding box center [540, 10] width 34 height 10
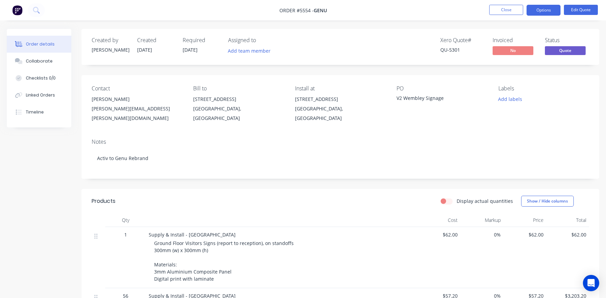
scroll to position [0, 0]
click at [544, 9] on button "Options" at bounding box center [543, 10] width 34 height 11
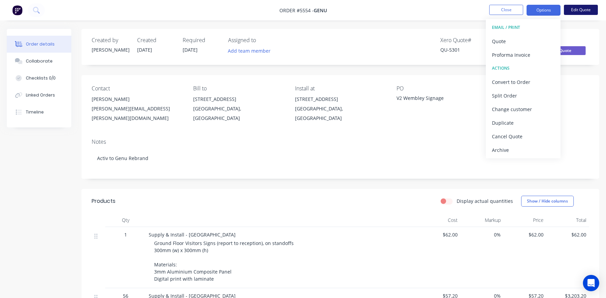
click at [585, 11] on button "Edit Quote" at bounding box center [581, 10] width 34 height 10
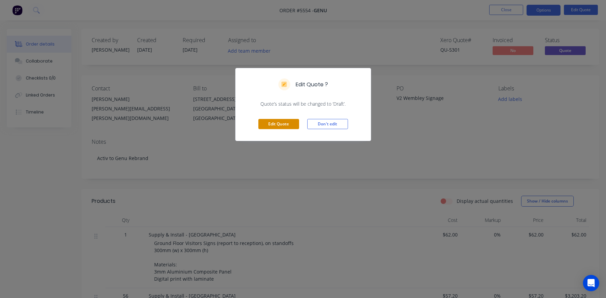
click at [289, 121] on button "Edit Quote" at bounding box center [278, 124] width 41 height 10
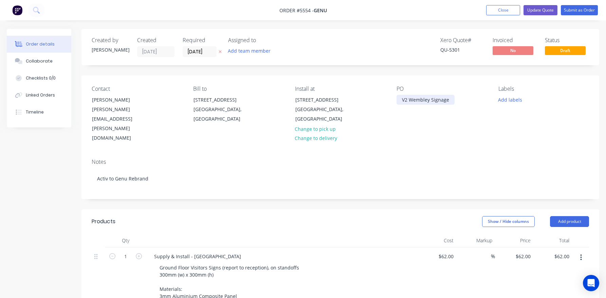
click at [446, 102] on div "V2 Wembley Signage" at bounding box center [425, 100] width 58 height 10
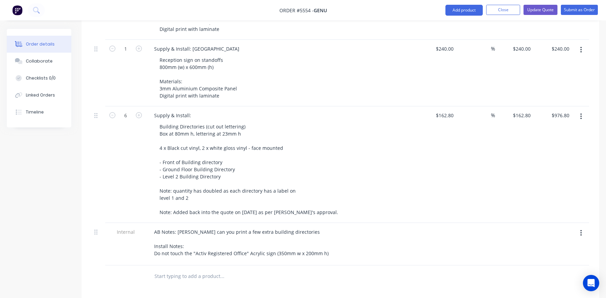
scroll to position [644, 0]
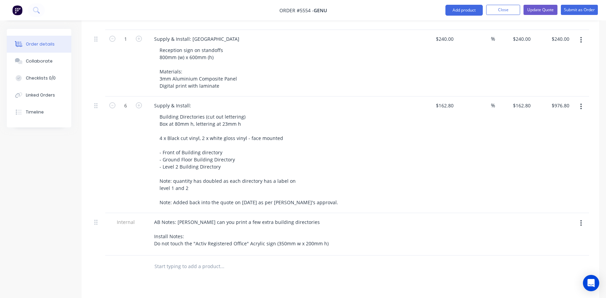
click at [168, 259] on input "text" at bounding box center [222, 266] width 136 height 14
paste input "Supply & Install:"
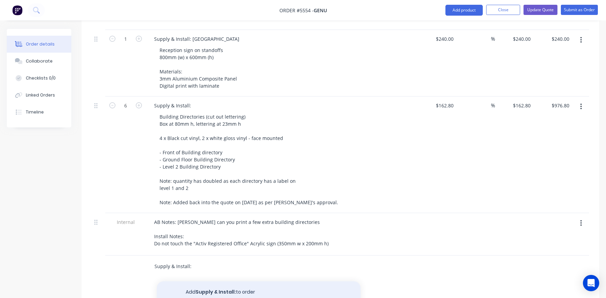
type input "Supply & Install:"
click at [229, 281] on button "Add Supply & Install: to order" at bounding box center [259, 292] width 204 height 22
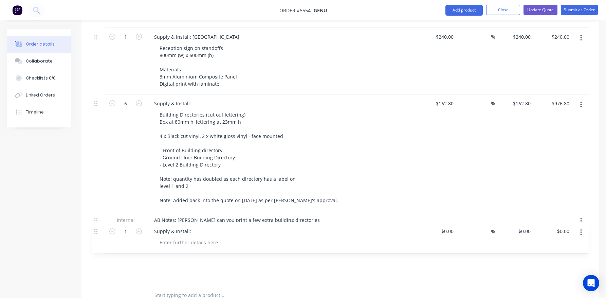
scroll to position [647, 0]
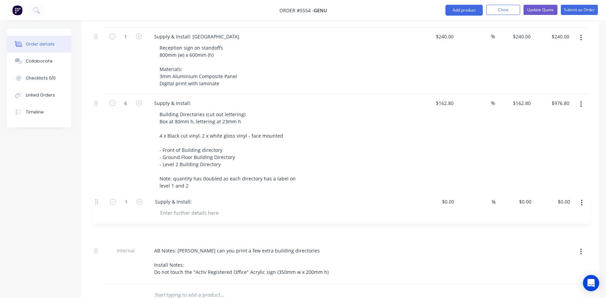
drag, startPoint x: 96, startPoint y: 246, endPoint x: 96, endPoint y: 190, distance: 55.6
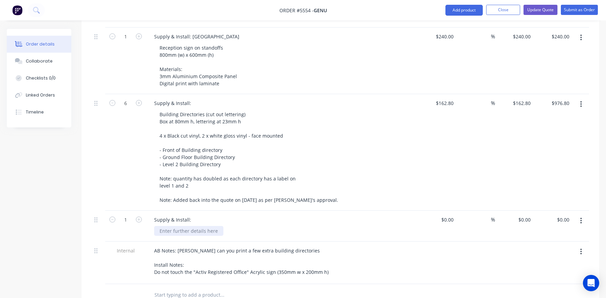
click at [167, 226] on div at bounding box center [188, 231] width 69 height 10
paste div
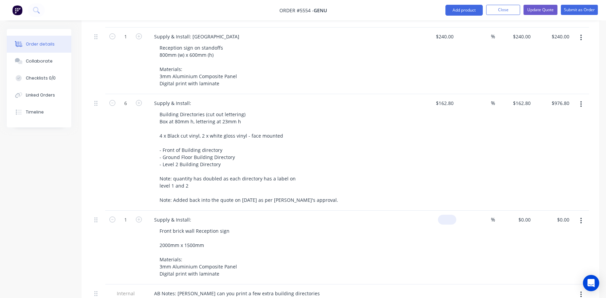
click at [444, 210] on div "$0.00" at bounding box center [436, 247] width 39 height 74
paste input "640"
type input "$640.00"
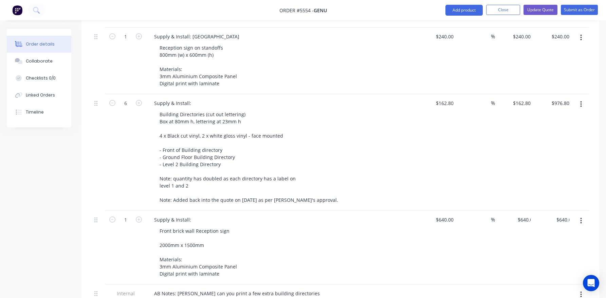
click at [328, 255] on div "Front brick wall Reception sign 2000mm x 1500mm Materials: 3mm Aluminium Compos…" at bounding box center [284, 252] width 261 height 53
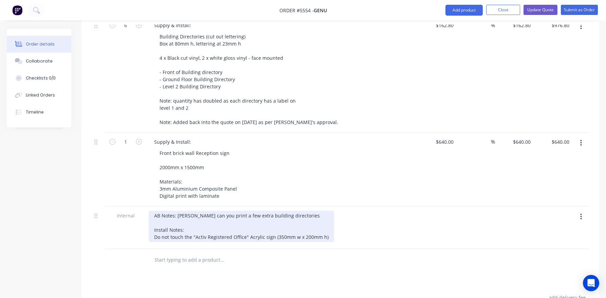
scroll to position [726, 0]
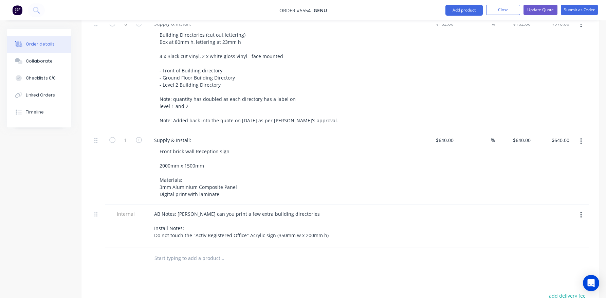
click at [159, 251] on input "text" at bounding box center [222, 258] width 136 height 14
paste input "Supply & Install:"
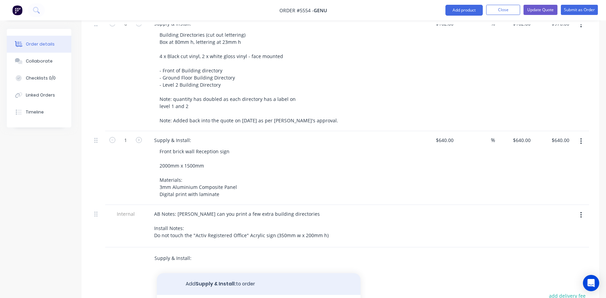
type input "Supply & Install:"
click at [207, 273] on button "Add Supply & Install: to order" at bounding box center [259, 284] width 204 height 22
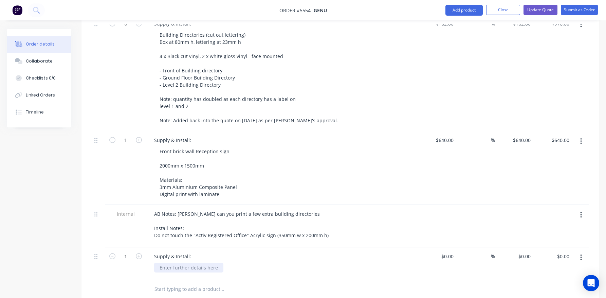
click at [170, 262] on div at bounding box center [188, 267] width 69 height 10
paste div
click at [444, 247] on div at bounding box center [436, 291] width 39 height 88
type input "$2,220.00"
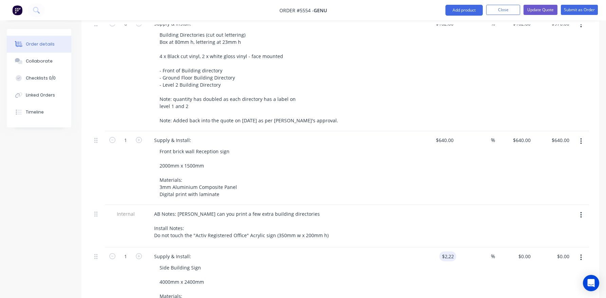
type input "$2,220.00"
click at [391, 262] on div "Side Building Sign 4000mm x 2400mm Materials: 3mm Aluminium Composite Panel Dig…" at bounding box center [284, 295] width 261 height 67
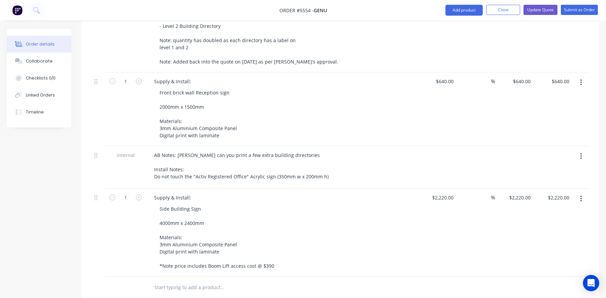
scroll to position [789, 0]
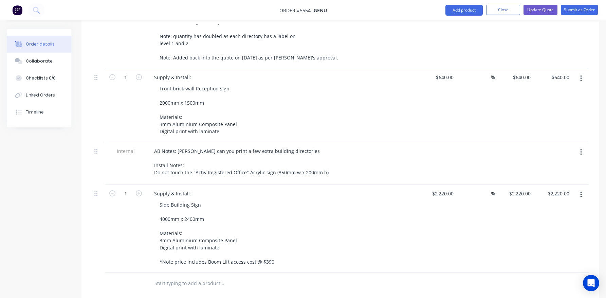
click at [163, 276] on input "text" at bounding box center [222, 283] width 136 height 14
type input "Supply & Install:"
click at [177, 287] on div at bounding box center [188, 292] width 69 height 10
paste div
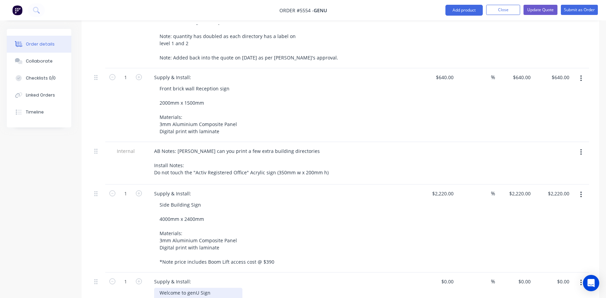
scroll to position [825, 0]
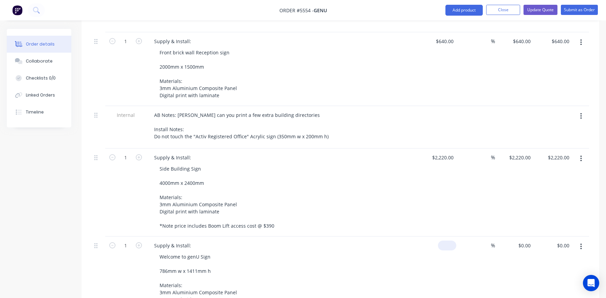
click at [452, 240] on input at bounding box center [448, 245] width 16 height 10
paste input "650"
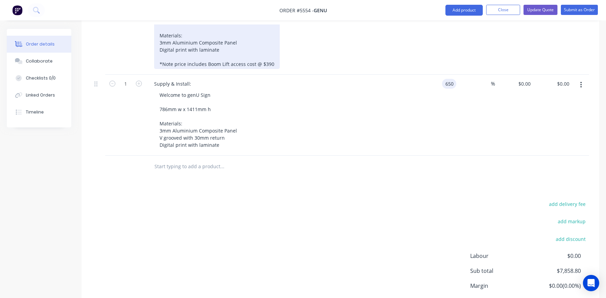
scroll to position [991, 0]
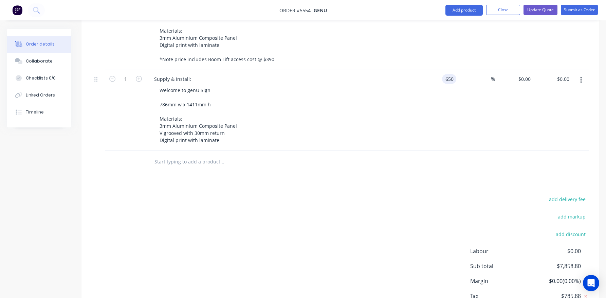
type input "$650.00"
click at [178, 155] on input "text" at bounding box center [222, 162] width 136 height 14
paste input "Removal & Dispose:"
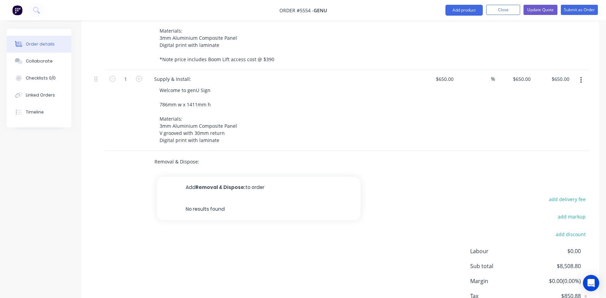
type input "Removal & Dispose:"
click at [182, 155] on input "Removal & Dispose:" at bounding box center [222, 162] width 136 height 14
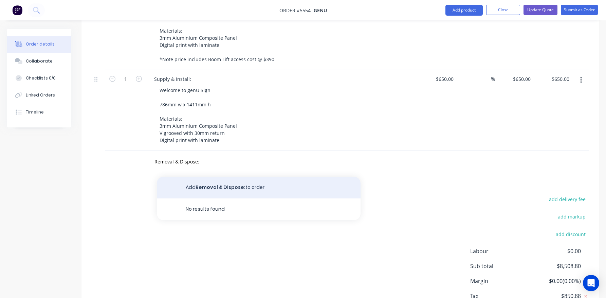
click at [209, 176] on button "Add Removal & Dispose: to order" at bounding box center [259, 187] width 204 height 22
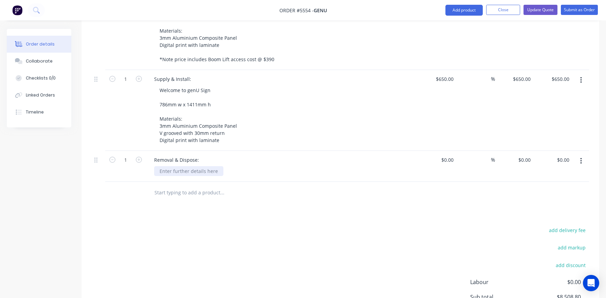
click at [189, 166] on div at bounding box center [188, 171] width 69 height 10
paste div
click at [172, 186] on input "text" at bounding box center [222, 193] width 136 height 14
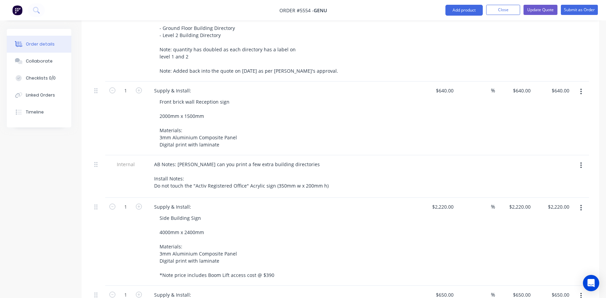
scroll to position [774, 0]
click at [456, 7] on button "Add product" at bounding box center [463, 10] width 37 height 11
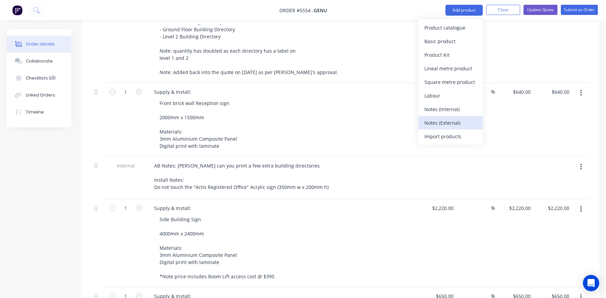
click at [440, 120] on div "Notes (External)" at bounding box center [450, 123] width 52 height 10
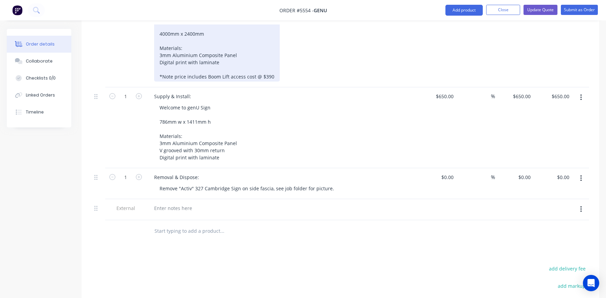
scroll to position [979, 0]
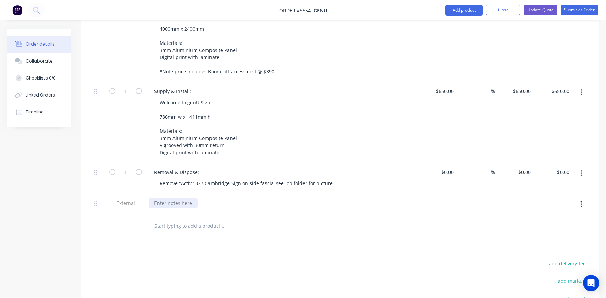
click at [172, 198] on div at bounding box center [173, 203] width 49 height 10
paste div
click at [466, 11] on button "Add product" at bounding box center [463, 10] width 37 height 11
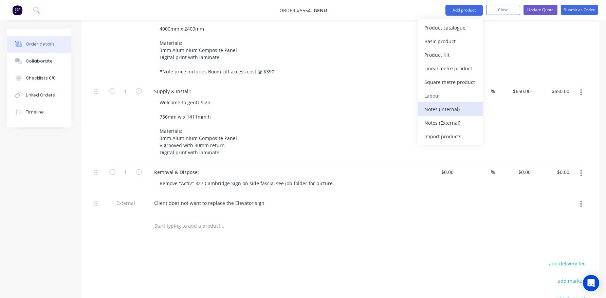
click at [434, 110] on div "Notes (Internal)" at bounding box center [450, 109] width 52 height 10
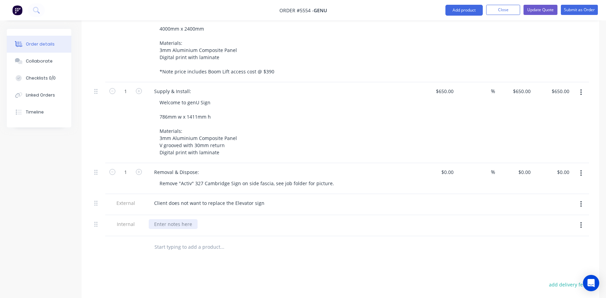
click at [165, 219] on div at bounding box center [173, 224] width 49 height 10
paste div
click at [464, 9] on button "Add product" at bounding box center [463, 10] width 37 height 11
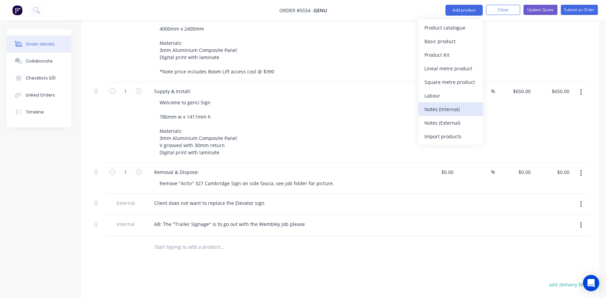
click at [439, 109] on div "Notes (Internal)" at bounding box center [450, 109] width 52 height 10
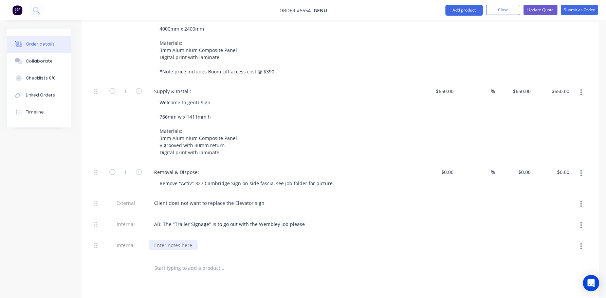
click at [163, 240] on div at bounding box center [173, 245] width 49 height 10
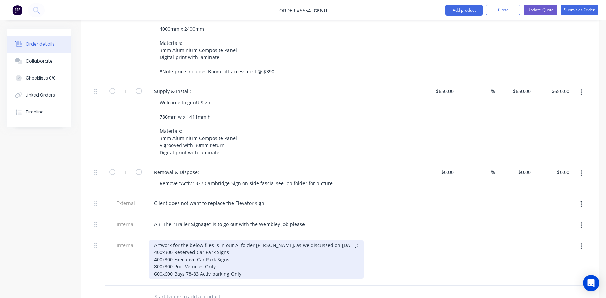
click at [212, 255] on div "Artwork for the below files is in our AI folder [PERSON_NAME], as we discussed …" at bounding box center [256, 259] width 215 height 38
click at [252, 256] on div "Artwork for the below files is in our AI folder [PERSON_NAME], as we discussed …" at bounding box center [256, 259] width 215 height 38
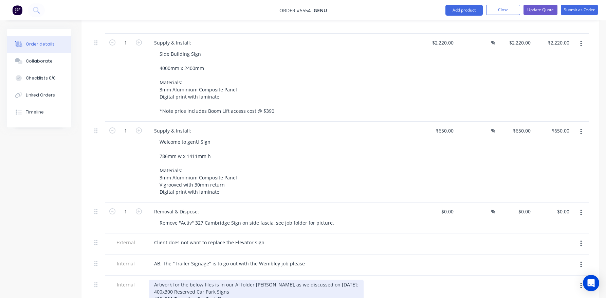
scroll to position [939, 0]
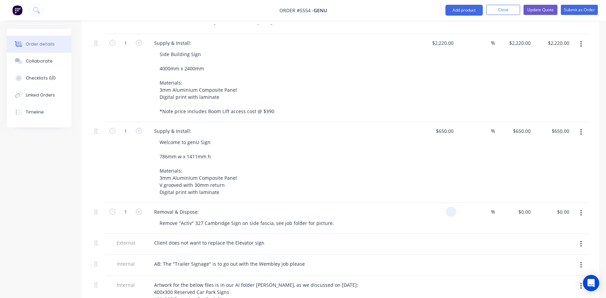
click at [446, 207] on div at bounding box center [450, 212] width 11 height 10
paste input "95"
type input "$95.00"
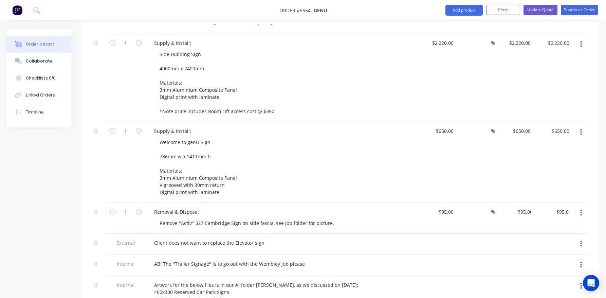
click at [471, 233] on div at bounding box center [475, 243] width 39 height 21
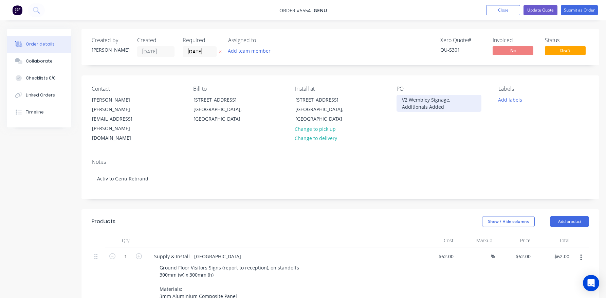
scroll to position [0, 0]
click at [449, 98] on div "V2 Wembley Signage, Additionals Added" at bounding box center [438, 103] width 85 height 17
click at [480, 99] on div "V2 Wembley Signage + Additional Added" at bounding box center [438, 103] width 85 height 17
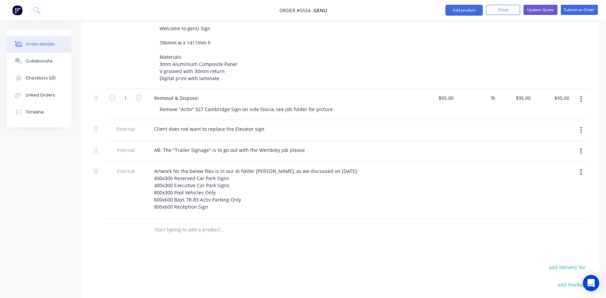
scroll to position [1090, 0]
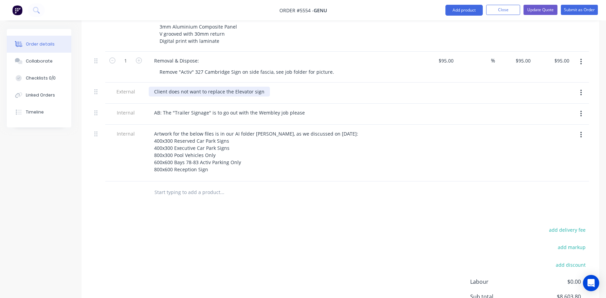
click at [261, 87] on div "Client does not want to replace the Elevator sign" at bounding box center [209, 92] width 121 height 10
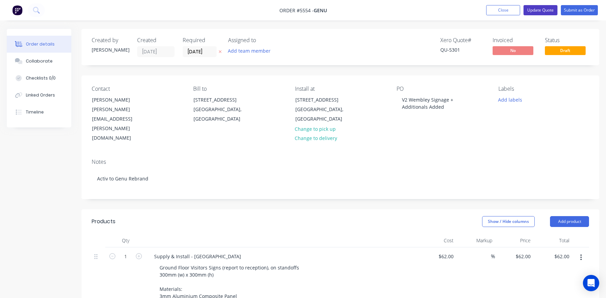
scroll to position [0, 0]
click at [545, 9] on button "Update Quote" at bounding box center [540, 10] width 34 height 10
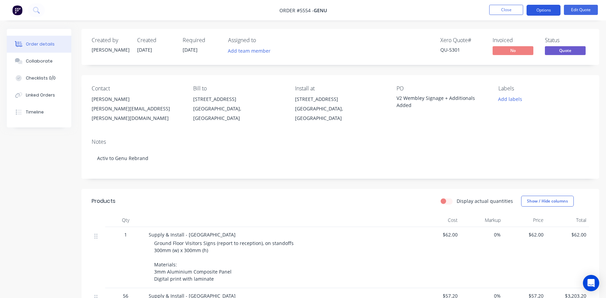
click at [543, 9] on button "Options" at bounding box center [543, 10] width 34 height 11
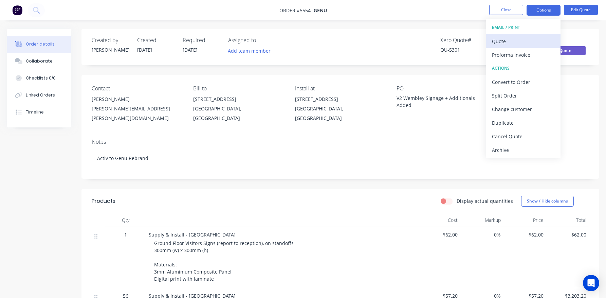
click at [500, 42] on div "Quote" at bounding box center [523, 41] width 62 height 10
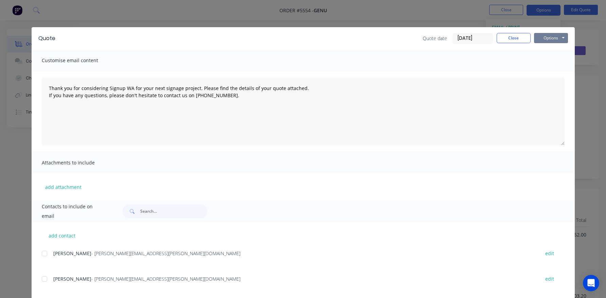
click at [550, 38] on button "Options" at bounding box center [551, 38] width 34 height 10
click at [548, 62] on button "Print" at bounding box center [555, 61] width 43 height 11
type textarea "Thank you for considering Signup WA for your next signage project. Please find …"
click at [513, 40] on button "Close" at bounding box center [513, 38] width 34 height 10
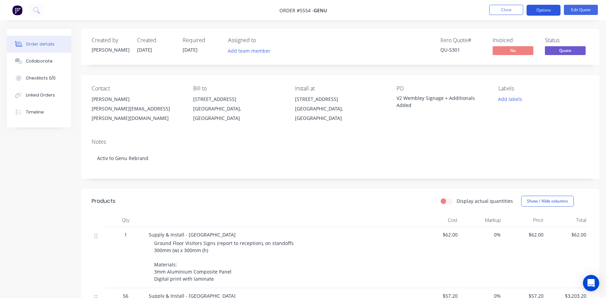
click at [543, 12] on button "Options" at bounding box center [543, 10] width 34 height 11
click at [505, 9] on button "Close" at bounding box center [506, 10] width 34 height 10
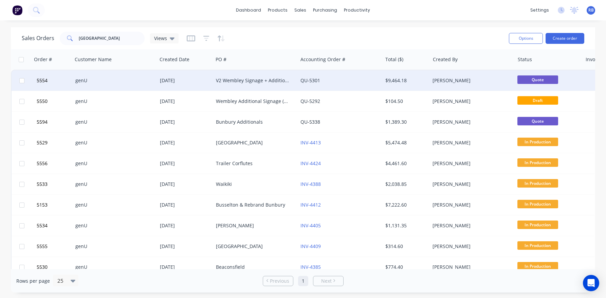
click at [251, 80] on div "V2 Wembley Signage + Additionals Added" at bounding box center [253, 80] width 75 height 7
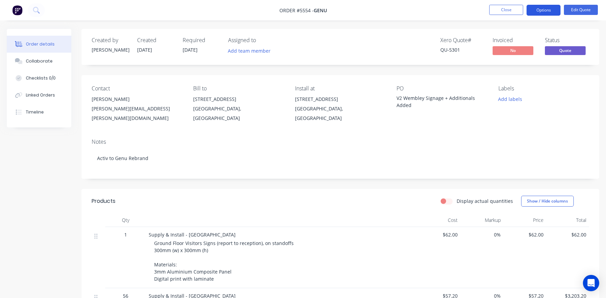
click at [546, 9] on button "Options" at bounding box center [543, 10] width 34 height 11
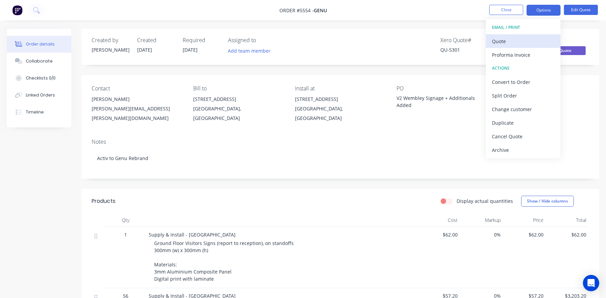
click at [508, 40] on div "Quote" at bounding box center [523, 41] width 62 height 10
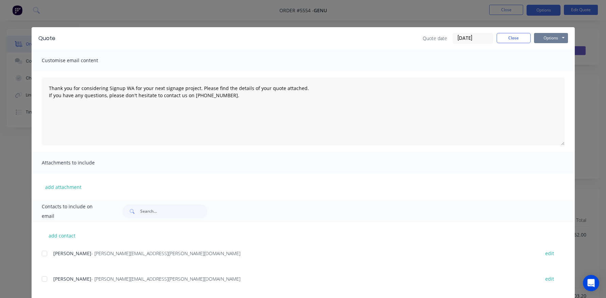
click at [543, 38] on button "Options" at bounding box center [551, 38] width 34 height 10
click at [551, 60] on button "Print" at bounding box center [555, 61] width 43 height 11
type textarea "Thank you for considering Signup WA for your next signage project. Please find …"
click at [518, 37] on button "Close" at bounding box center [513, 38] width 34 height 10
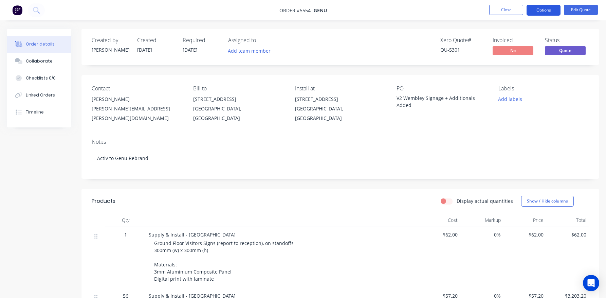
click at [546, 11] on button "Options" at bounding box center [543, 10] width 34 height 11
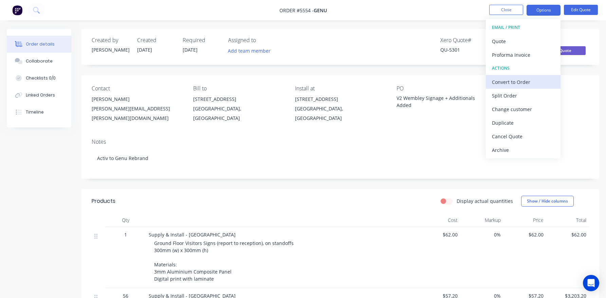
click at [516, 82] on div "Convert to Order" at bounding box center [523, 82] width 62 height 10
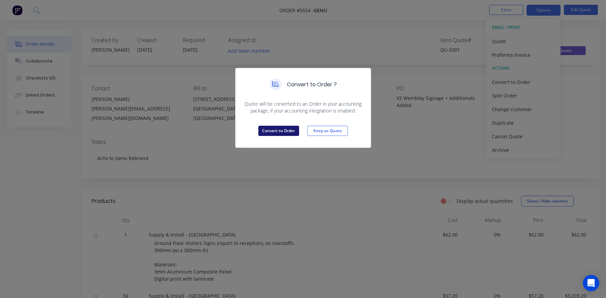
click at [273, 130] on button "Convert to Order" at bounding box center [278, 131] width 41 height 10
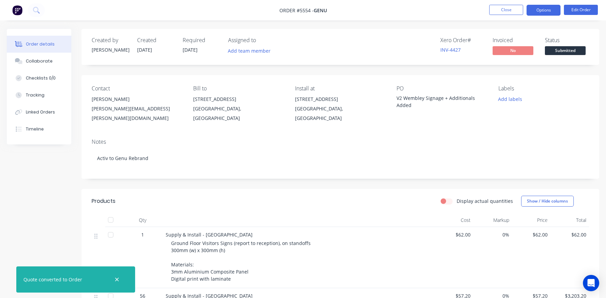
click at [544, 13] on button "Options" at bounding box center [543, 10] width 34 height 11
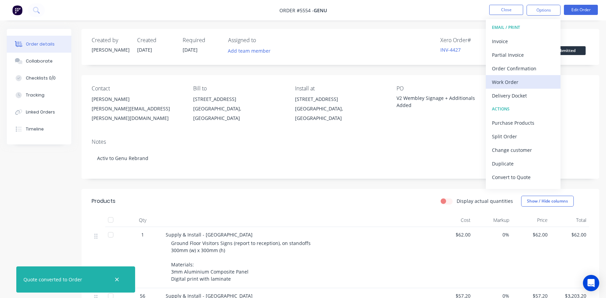
click at [509, 83] on div "Work Order" at bounding box center [523, 82] width 62 height 10
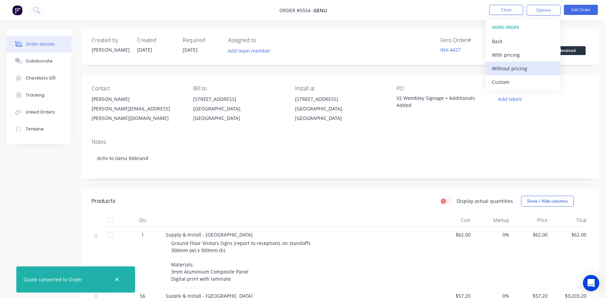
click at [515, 67] on div "Without pricing" at bounding box center [523, 68] width 62 height 10
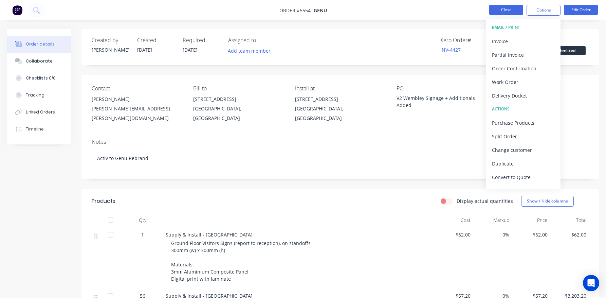
click at [495, 13] on button "Close" at bounding box center [506, 10] width 34 height 10
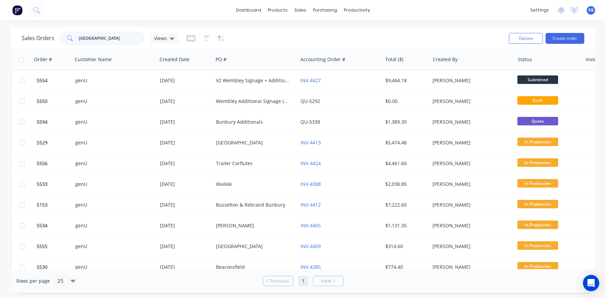
drag, startPoint x: 111, startPoint y: 40, endPoint x: 22, endPoint y: 38, distance: 88.9
click at [22, 38] on div "Sales Orders [GEOGRAPHIC_DATA] Views" at bounding box center [100, 39] width 157 height 14
type input "maida"
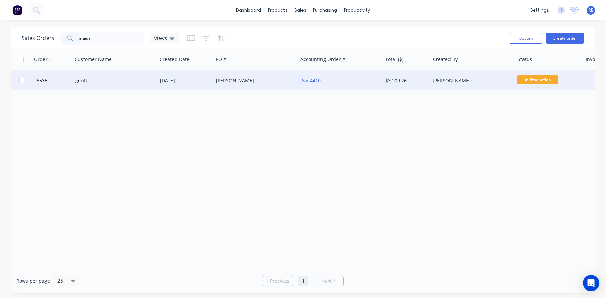
click at [99, 79] on div "genU" at bounding box center [112, 80] width 75 height 7
